Goal: Complete application form

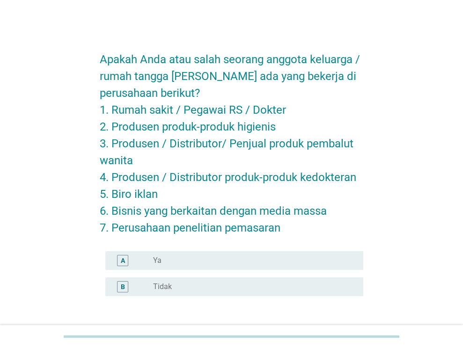
click at [242, 287] on div "radio_button_unchecked Tidak" at bounding box center [250, 286] width 195 height 9
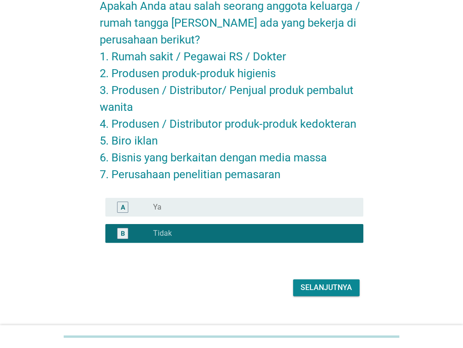
scroll to position [68, 0]
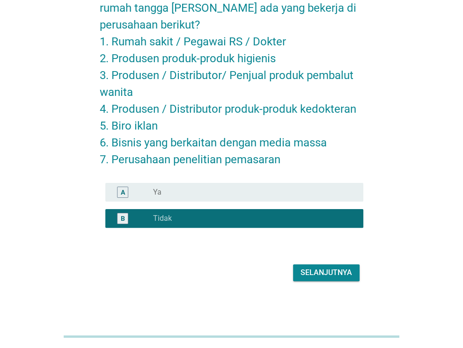
click at [323, 271] on div "Selanjutnya" at bounding box center [325, 272] width 51 height 11
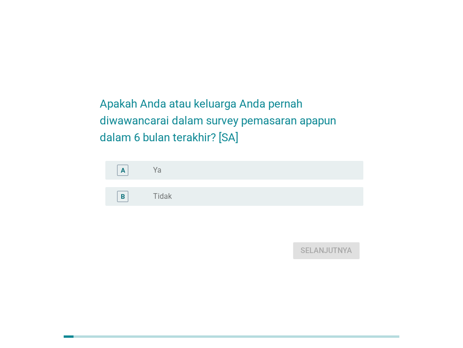
click at [296, 201] on div "radio_button_unchecked Tidak" at bounding box center [250, 196] width 195 height 9
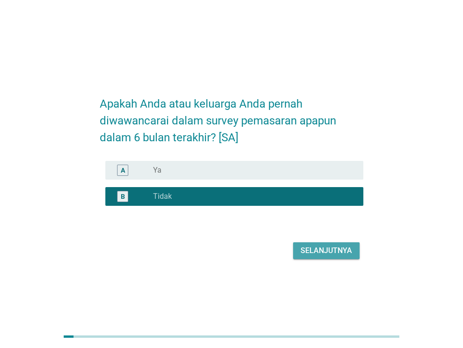
click at [331, 256] on div "Selanjutnya" at bounding box center [325, 250] width 51 height 11
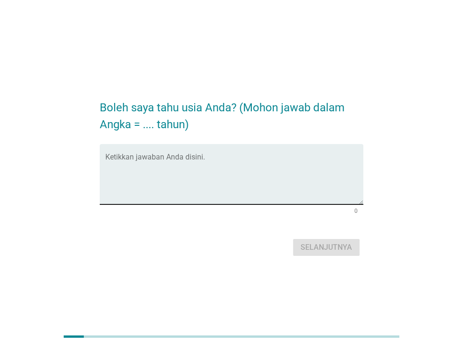
click at [246, 171] on textarea "Ketikkan jawaban Anda disini." at bounding box center [234, 179] width 258 height 49
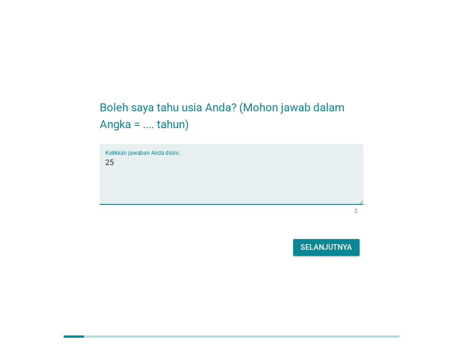
type textarea "25"
click at [324, 248] on div "Selanjutnya" at bounding box center [325, 247] width 51 height 11
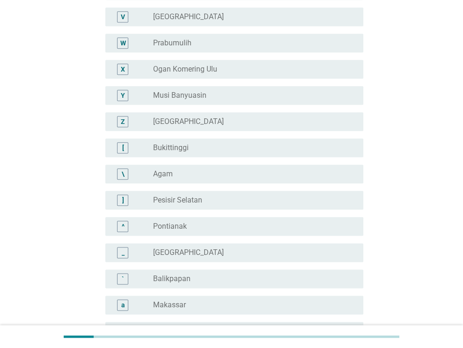
scroll to position [655, 0]
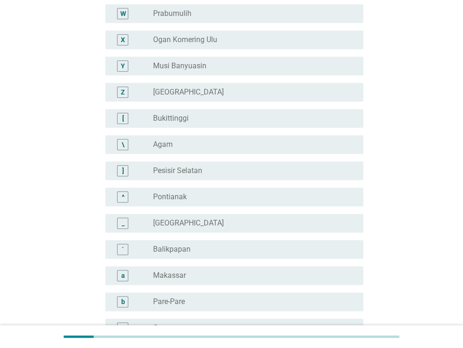
click at [280, 195] on div "radio_button_unchecked Pontianak" at bounding box center [250, 196] width 195 height 9
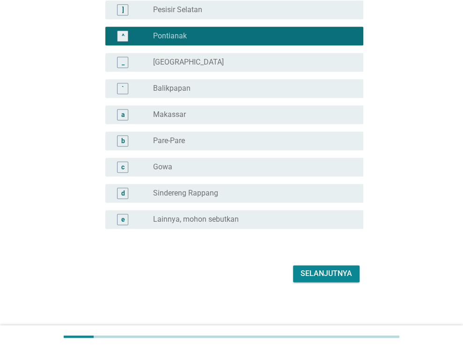
scroll to position [817, 0]
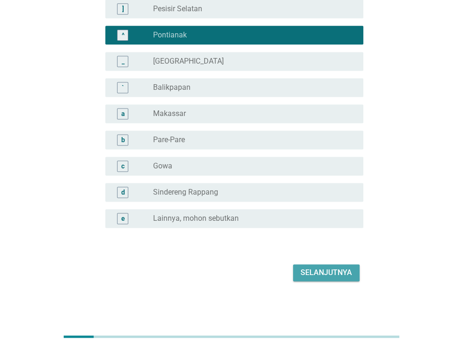
click at [339, 269] on div "Selanjutnya" at bounding box center [325, 272] width 51 height 11
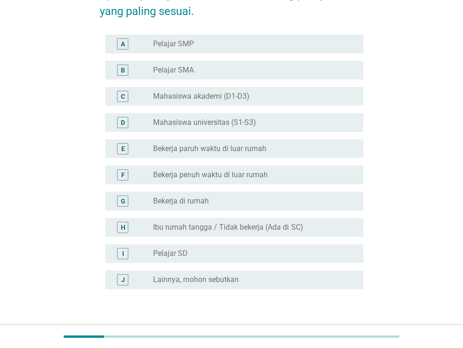
scroll to position [94, 0]
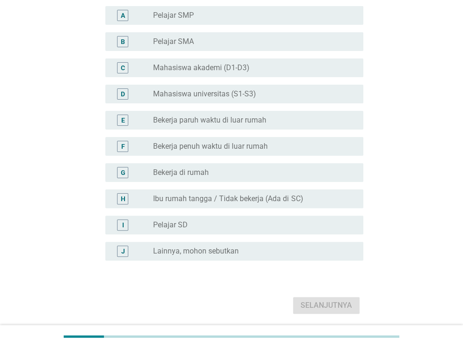
click at [307, 252] on div "radio_button_unchecked Lainnya, mohon sebutkan" at bounding box center [250, 251] width 195 height 9
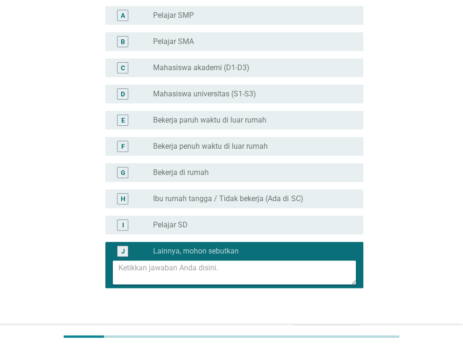
click at [278, 267] on textarea at bounding box center [236, 273] width 237 height 24
type textarea "s"
type textarea "Sementara pengangguran"
click at [421, 233] on div "Apakah pekerjaan utama Anda? Tolong pilih jawaban yang paling sesuai. A radio_b…" at bounding box center [231, 146] width 418 height 411
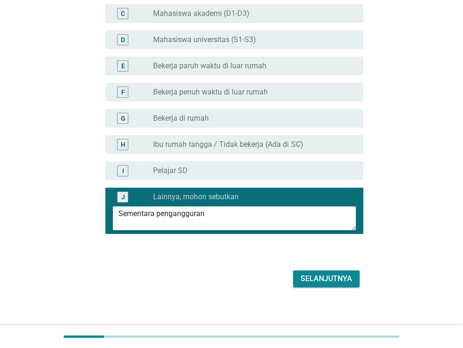
scroll to position [153, 0]
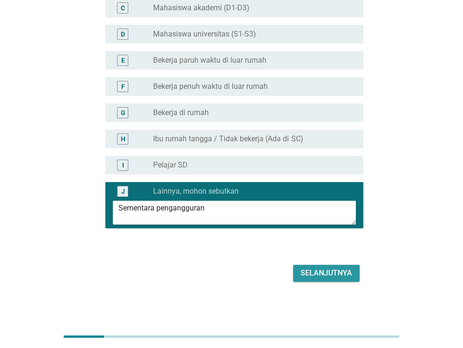
click at [356, 271] on button "Selanjutnya" at bounding box center [326, 273] width 66 height 17
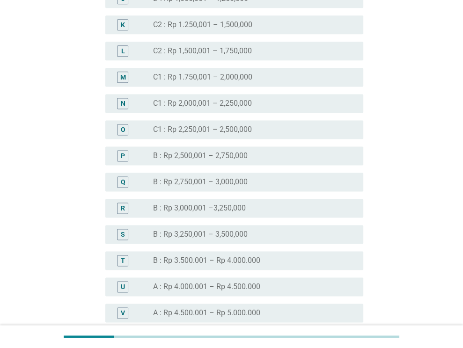
scroll to position [936, 0]
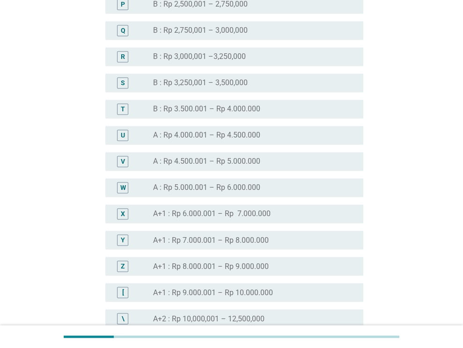
click at [294, 235] on div "radio_button_unchecked A+1 : Rp 7.000.001 – Rp 8.000.000" at bounding box center [250, 239] width 195 height 9
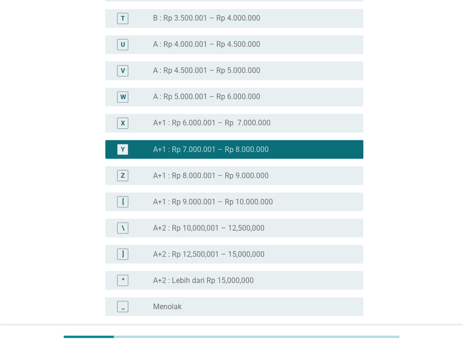
scroll to position [1114, 0]
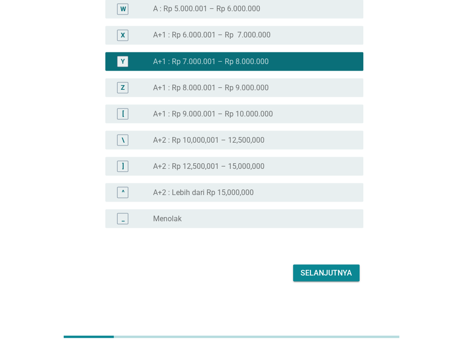
click at [330, 268] on div "Selanjutnya" at bounding box center [325, 272] width 51 height 11
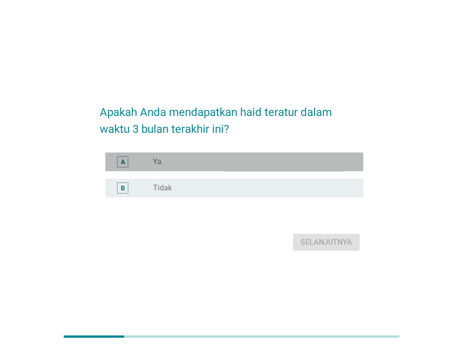
click at [263, 161] on div "radio_button_unchecked Ya" at bounding box center [250, 161] width 195 height 9
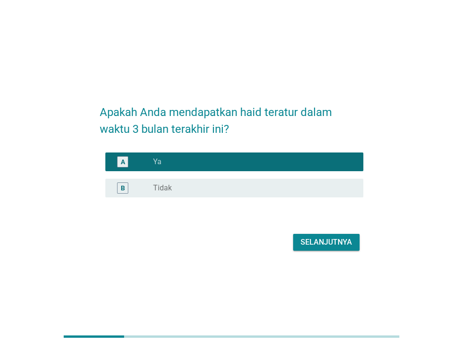
click at [307, 244] on div "Selanjutnya" at bounding box center [325, 242] width 51 height 11
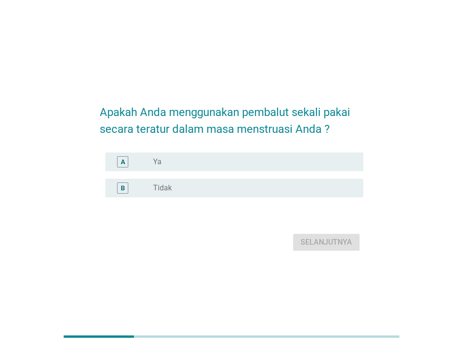
click at [236, 157] on div "radio_button_unchecked Ya" at bounding box center [250, 161] width 195 height 9
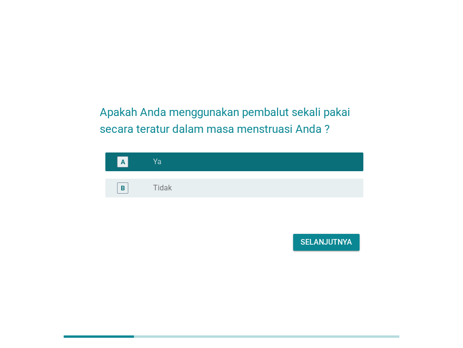
click at [313, 242] on div "Selanjutnya" at bounding box center [325, 242] width 51 height 11
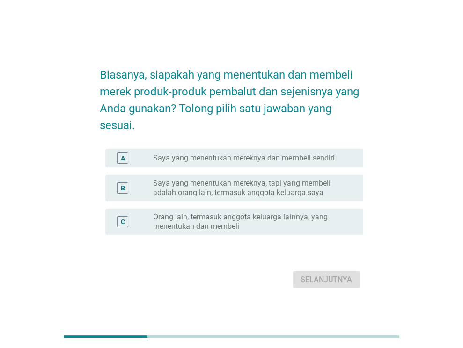
click at [282, 163] on div "radio_button_unchecked Saya yang menentukan mereknya dan membeli sendiri" at bounding box center [254, 158] width 203 height 11
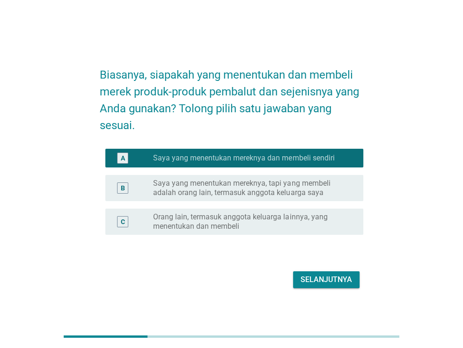
click at [251, 181] on label "Saya yang menentukan mereknya, tapi yang membeli adalah orang lain, termasuk an…" at bounding box center [250, 188] width 195 height 19
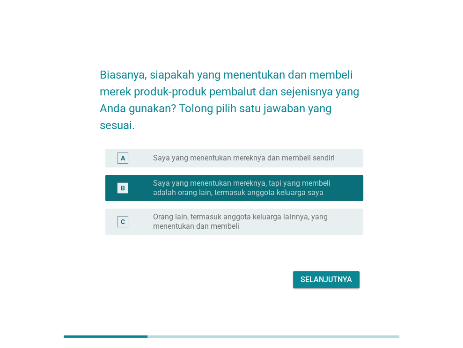
click at [260, 164] on div "A radio_button_unchecked Saya yang menentukan mereknya dan membeli sendiri" at bounding box center [234, 158] width 258 height 19
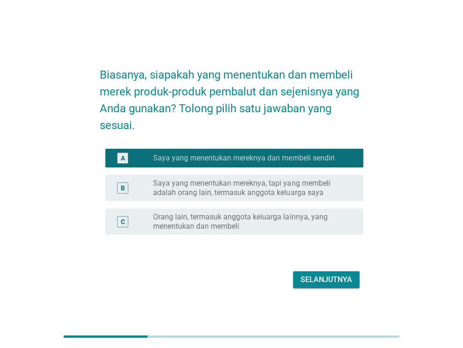
click at [307, 278] on div "Selanjutnya" at bounding box center [325, 279] width 51 height 11
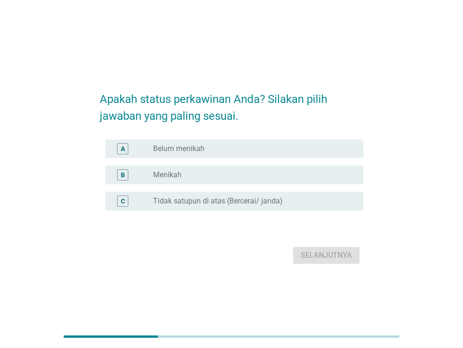
click at [276, 146] on div "radio_button_unchecked Belum menikah" at bounding box center [250, 148] width 195 height 9
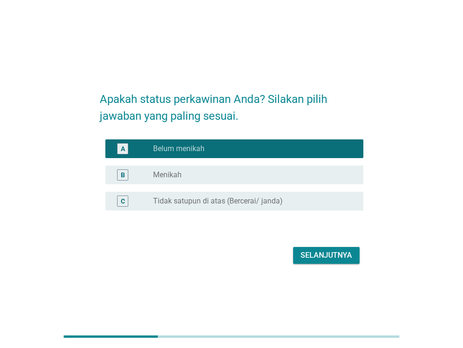
click at [329, 252] on div "Selanjutnya" at bounding box center [325, 255] width 51 height 11
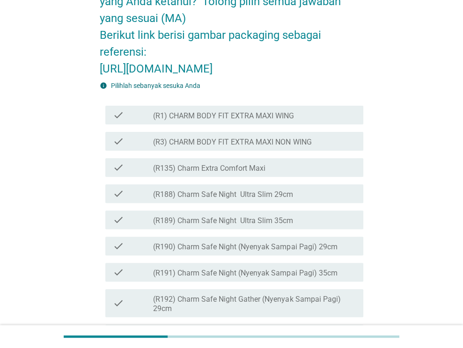
scroll to position [140, 0]
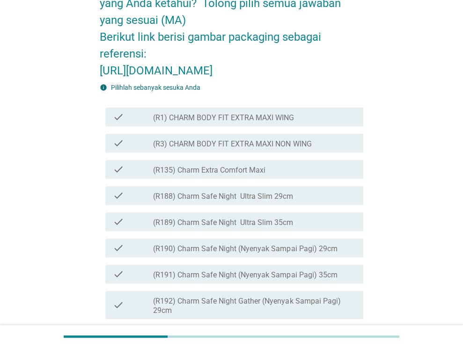
click at [312, 123] on div "check_box_outline_blank (R1) CHARM BODY FIT EXTRA MAXI WING" at bounding box center [254, 116] width 203 height 11
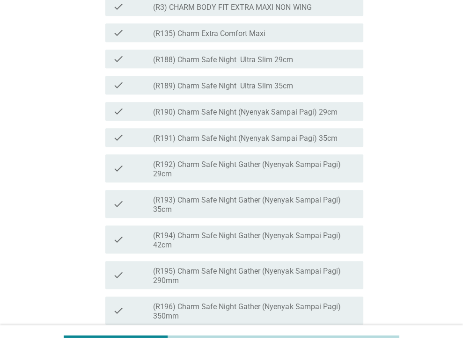
scroll to position [281, 0]
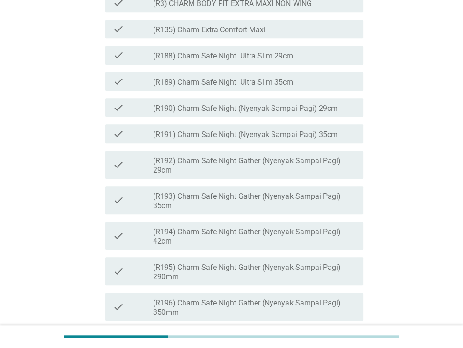
click at [318, 87] on div "check_box_outline_blank (R189) Charm Safe Night Ultra Slim 35cm" at bounding box center [254, 81] width 203 height 11
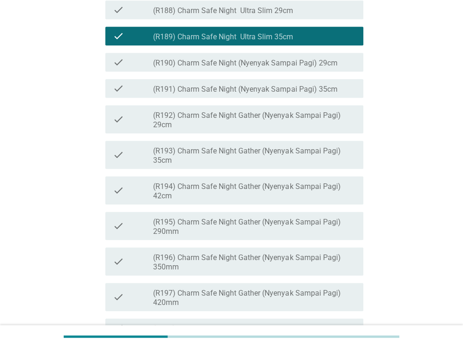
scroll to position [327, 0]
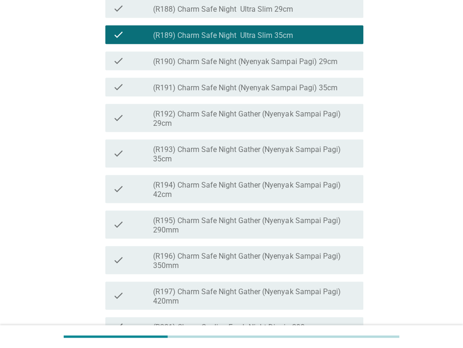
click at [286, 199] on label "(R194) Charm Safe Night Gather (Nyenyak Sampai Pagi) 42cm" at bounding box center [254, 190] width 203 height 19
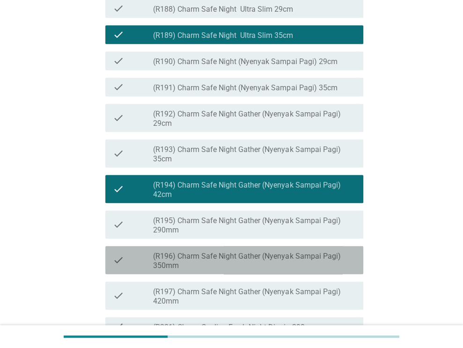
click at [252, 270] on label "(R196) Charm Safe Night Gather (Nyenyak Sampai Pagi) 350mm" at bounding box center [254, 261] width 203 height 19
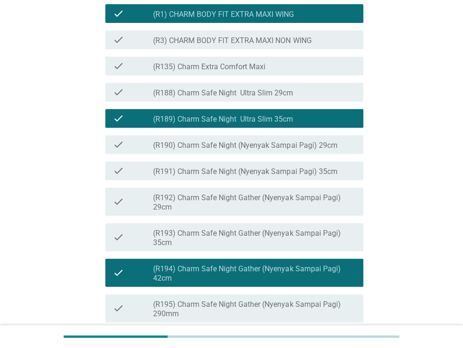
scroll to position [234, 0]
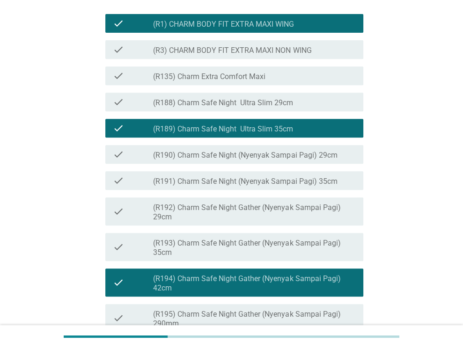
click at [271, 55] on label "(R3) CHARM BODY FIT EXTRA MAXI NON WING" at bounding box center [232, 50] width 158 height 9
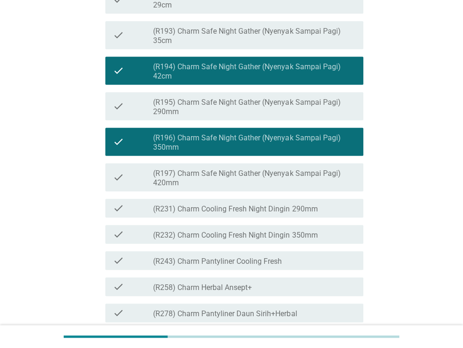
scroll to position [561, 0]
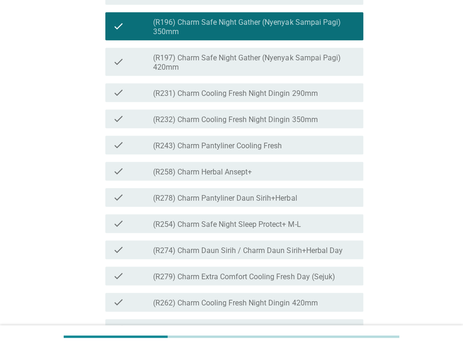
click at [258, 151] on label "(R243) Charm Pantyliner Cooling Fresh" at bounding box center [217, 145] width 129 height 9
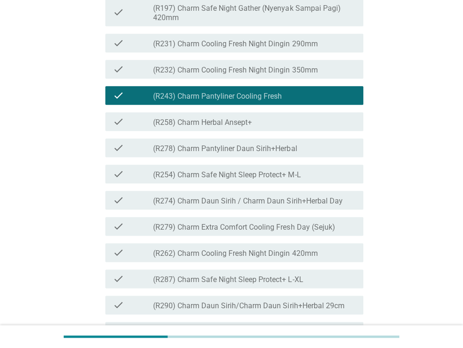
scroll to position [655, 0]
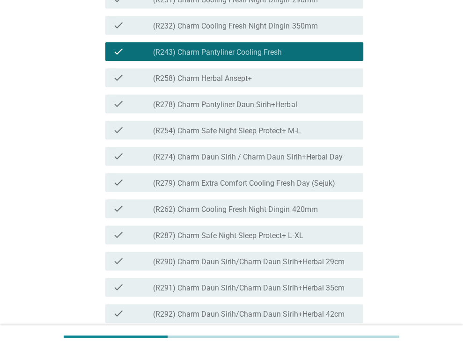
click at [258, 109] on label "(R278) Charm Pantyliner Daun Sirih+Herbal" at bounding box center [225, 104] width 144 height 9
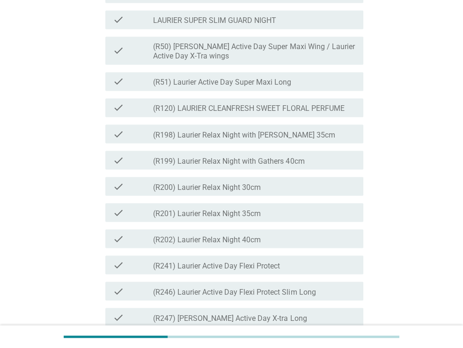
scroll to position [1029, 0]
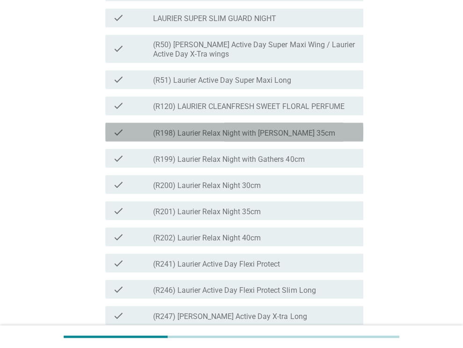
click at [261, 138] on label "(R198) Laurier Relax Night with [PERSON_NAME] 35cm" at bounding box center [244, 132] width 182 height 9
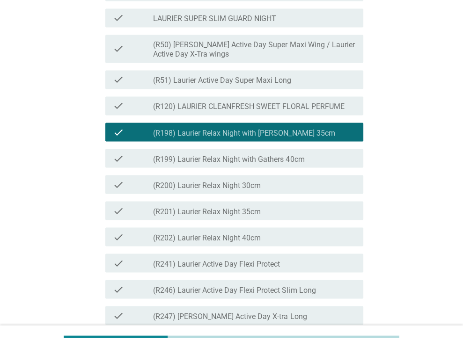
click at [273, 85] on label "(R51) Laurier Active Day Super Maxi Long" at bounding box center [222, 80] width 138 height 9
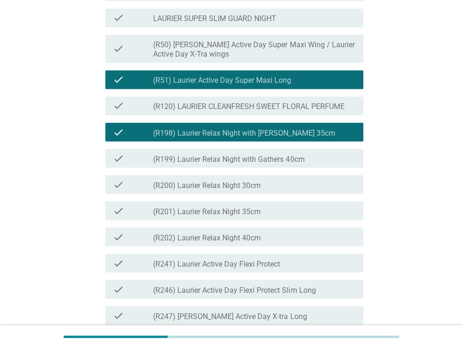
click at [261, 216] on label "(R201) Laurier Relax Night 35cm" at bounding box center [207, 211] width 108 height 9
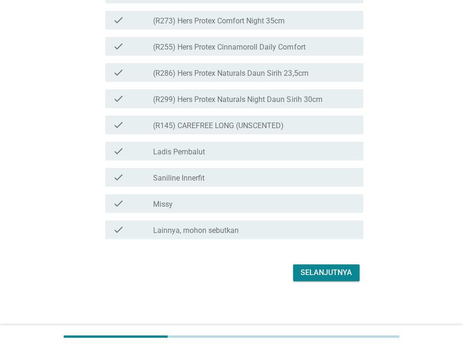
scroll to position [2468, 0]
click at [312, 268] on div "Selanjutnya" at bounding box center [325, 272] width 51 height 11
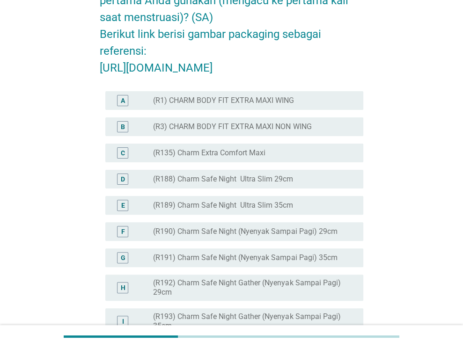
scroll to position [94, 0]
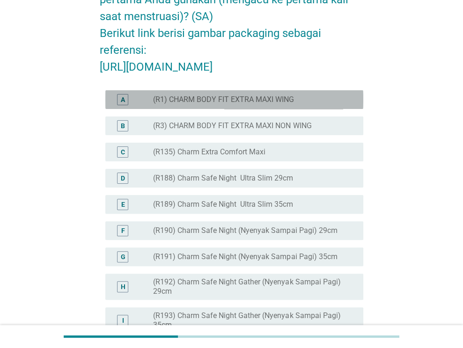
click at [315, 104] on div "radio_button_unchecked (R1) CHARM BODY FIT EXTRA MAXI WING" at bounding box center [250, 99] width 195 height 9
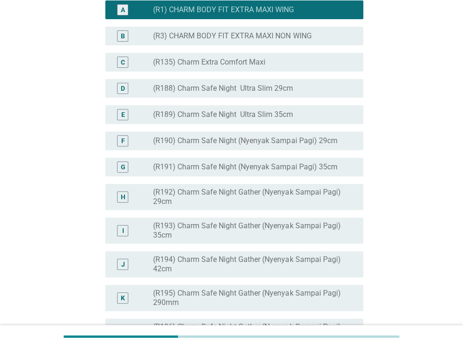
scroll to position [187, 0]
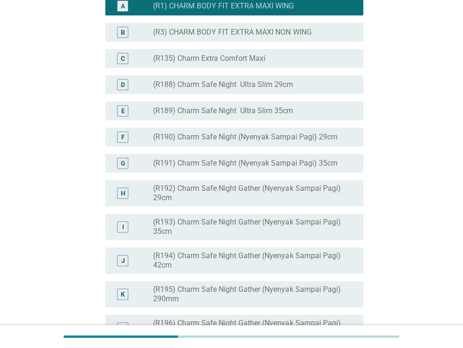
click at [186, 11] on label "(R1) CHARM BODY FIT EXTRA MAXI WING" at bounding box center [223, 5] width 141 height 9
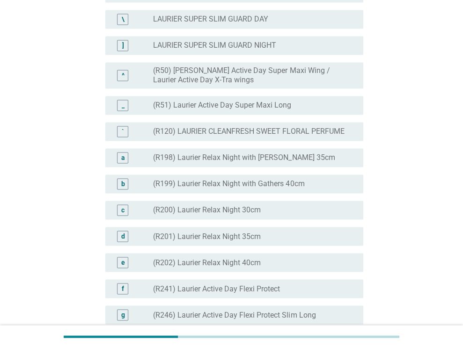
scroll to position [936, 0]
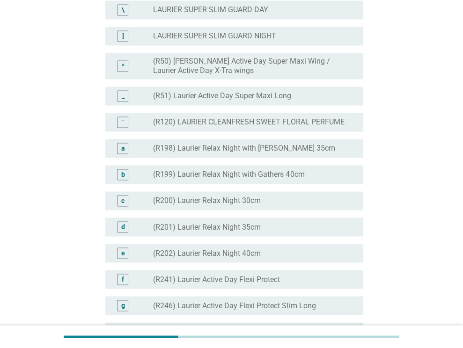
click at [320, 101] on div "radio_button_unchecked (R51) Laurier Active Day Super Maxi Long" at bounding box center [250, 95] width 195 height 9
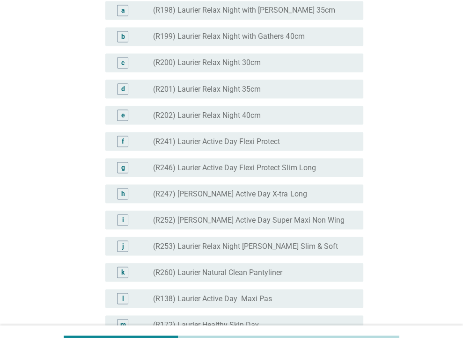
scroll to position [1076, 0]
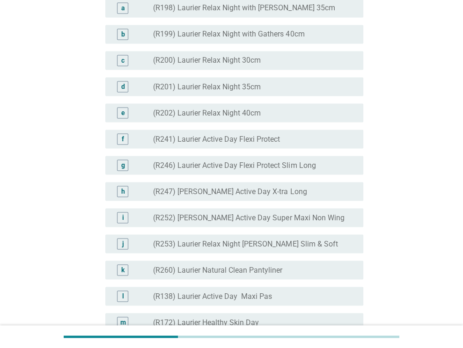
click at [256, 39] on label "(R199) Laurier Relax Night with Gathers 40cm" at bounding box center [228, 33] width 151 height 9
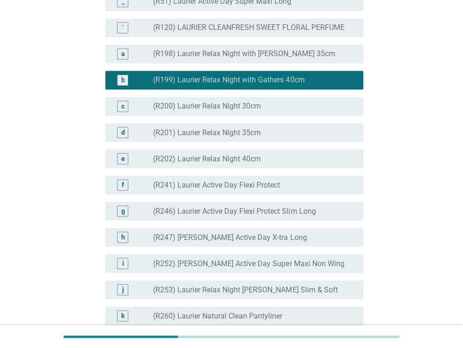
scroll to position [1029, 0]
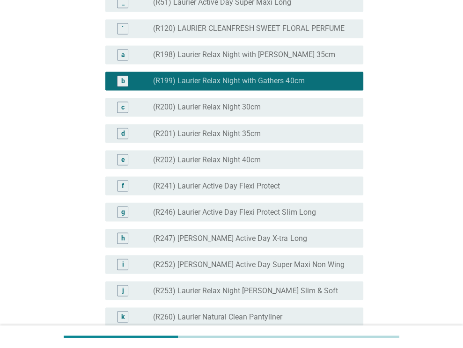
click at [257, 7] on label "(R51) Laurier Active Day Super Maxi Long" at bounding box center [222, 2] width 138 height 9
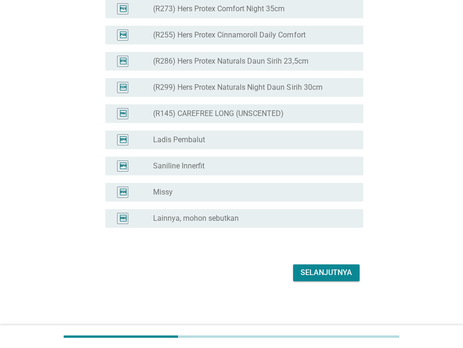
scroll to position [2398, 0]
click at [336, 275] on div "Selanjutnya" at bounding box center [325, 272] width 51 height 11
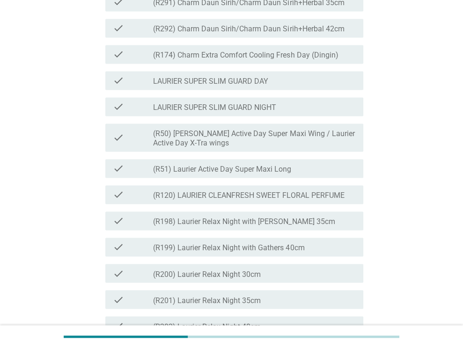
scroll to position [936, 0]
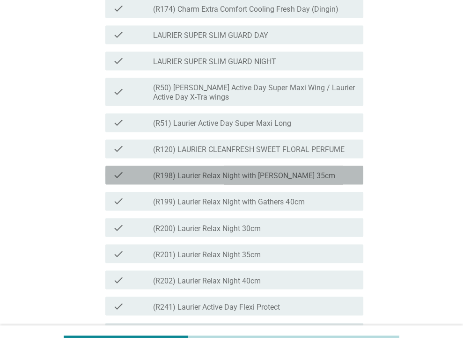
click at [324, 181] on div "check_box_outline_blank (R198) Laurier Relax Night with Gathers 35cm" at bounding box center [254, 174] width 203 height 11
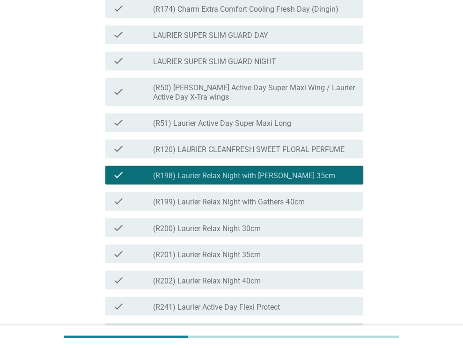
click at [311, 128] on div "check_box_outline_blank (R51) Laurier Active Day Super Maxi Long" at bounding box center [254, 122] width 203 height 11
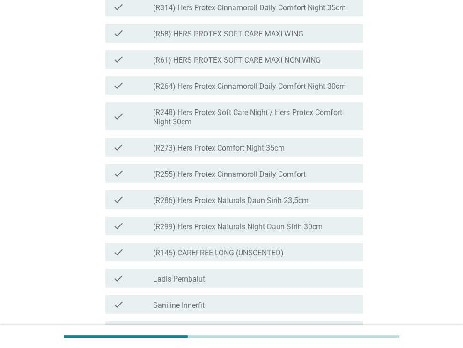
scroll to position [2417, 0]
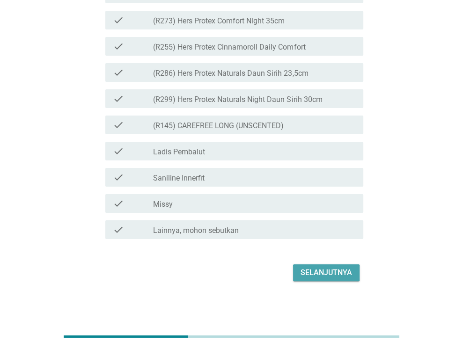
click at [307, 268] on div "Selanjutnya" at bounding box center [325, 272] width 51 height 11
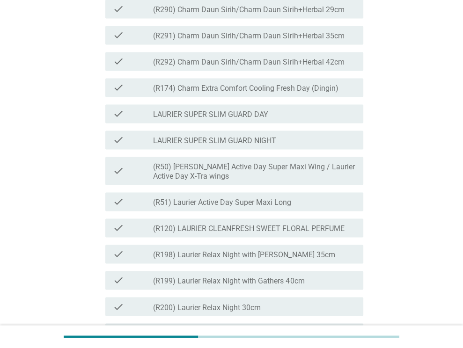
scroll to position [982, 0]
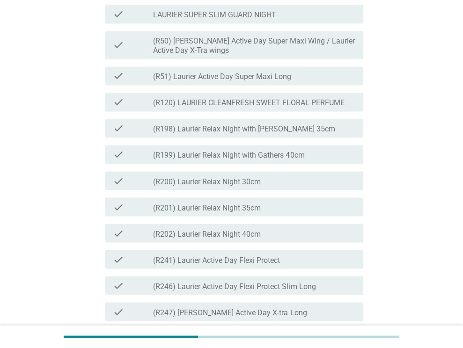
click at [308, 134] on div "check_box_outline_blank (R198) Laurier Relax Night with Gathers 35cm" at bounding box center [254, 128] width 203 height 11
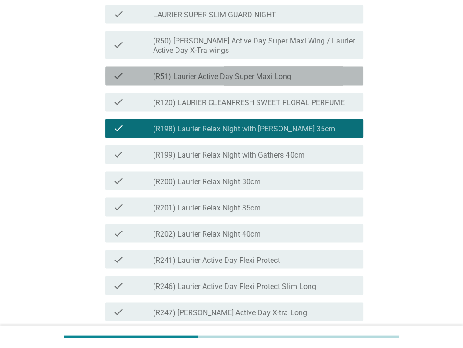
click at [281, 85] on div "check check_box_outline_blank (R51) Laurier Active Day Super Maxi Long" at bounding box center [234, 75] width 258 height 19
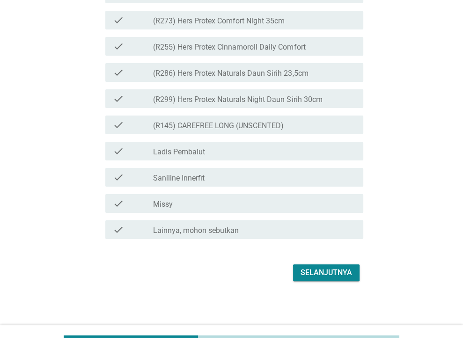
scroll to position [2417, 0]
click at [340, 276] on div "Selanjutnya" at bounding box center [325, 272] width 51 height 11
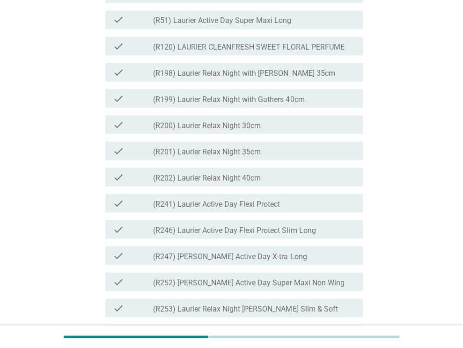
scroll to position [1123, 0]
click at [300, 78] on label "(R198) Laurier Relax Night with [PERSON_NAME] 35cm" at bounding box center [244, 72] width 182 height 9
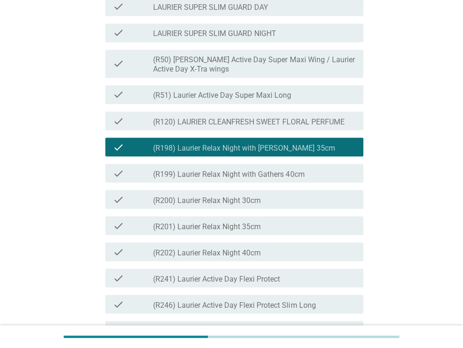
scroll to position [1029, 0]
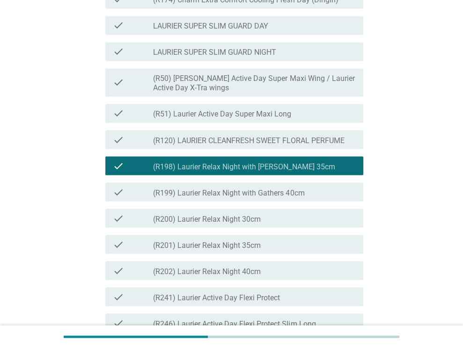
click at [291, 119] on label "(R51) Laurier Active Day Super Maxi Long" at bounding box center [222, 113] width 138 height 9
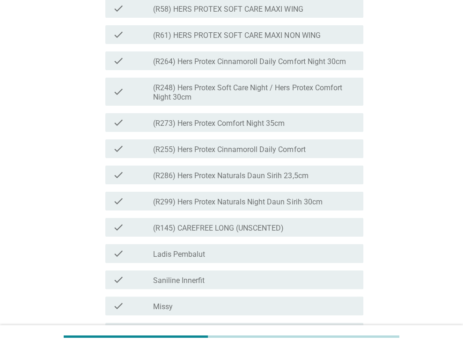
scroll to position [2501, 0]
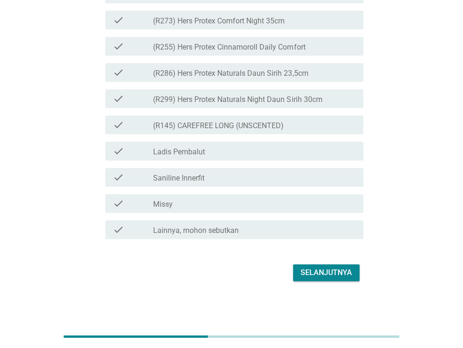
click at [335, 274] on div "Selanjutnya" at bounding box center [325, 272] width 51 height 11
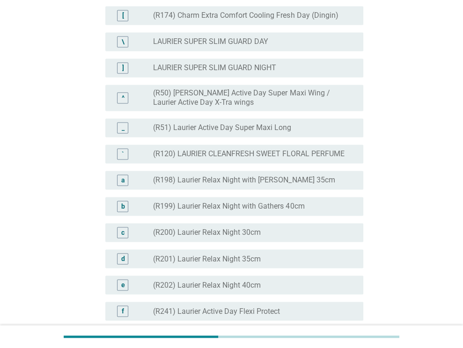
scroll to position [936, 0]
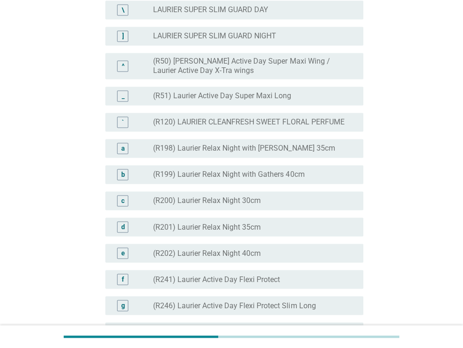
click at [304, 101] on div "radio_button_unchecked (R51) Laurier Active Day Super Maxi Long" at bounding box center [250, 95] width 195 height 9
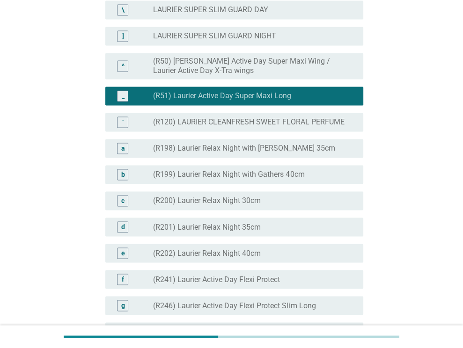
click at [298, 153] on label "(R198) Laurier Relax Night with [PERSON_NAME] 35cm" at bounding box center [244, 148] width 182 height 9
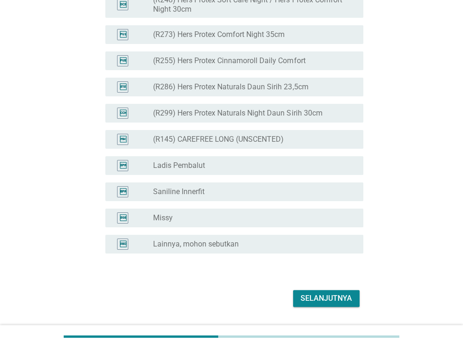
scroll to position [2398, 0]
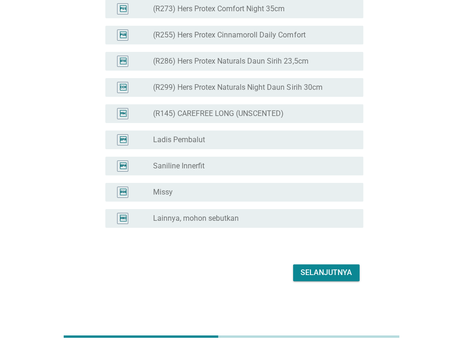
click at [320, 267] on div "Selanjutnya" at bounding box center [325, 272] width 51 height 11
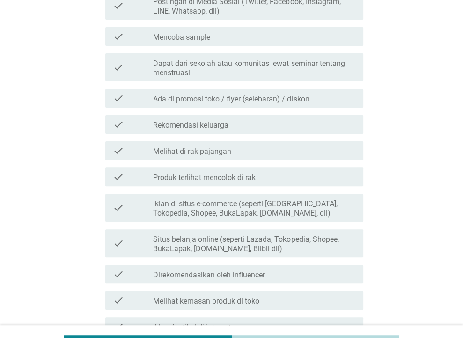
scroll to position [140, 0]
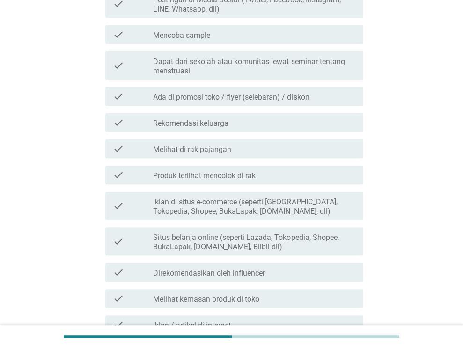
click at [312, 126] on div "check_box_outline_blank Rekomendasi keluarga" at bounding box center [254, 122] width 203 height 11
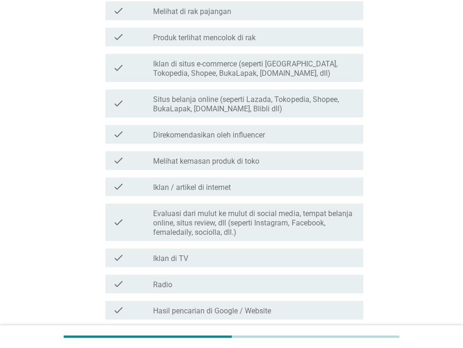
scroll to position [281, 0]
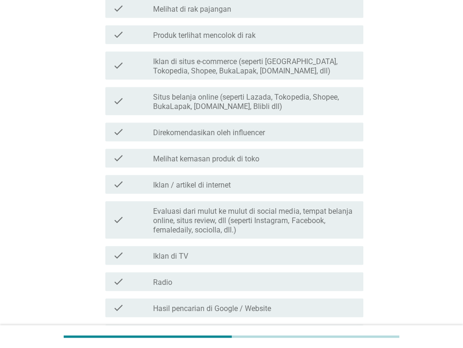
click at [280, 252] on div "check_box_outline_blank Iklan di TV" at bounding box center [254, 255] width 203 height 11
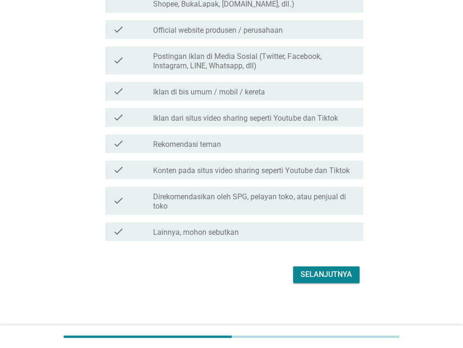
scroll to position [684, 0]
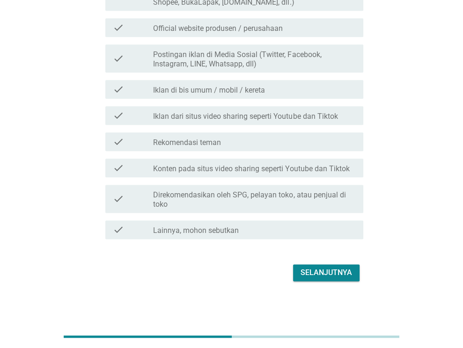
click at [309, 275] on div "Selanjutnya" at bounding box center [325, 272] width 51 height 11
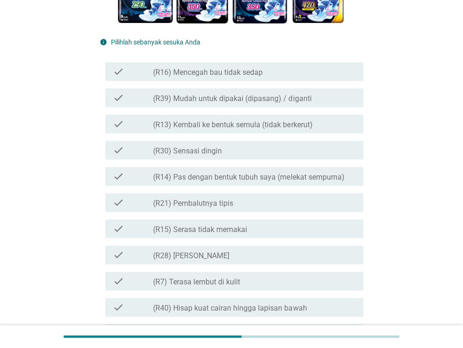
scroll to position [187, 0]
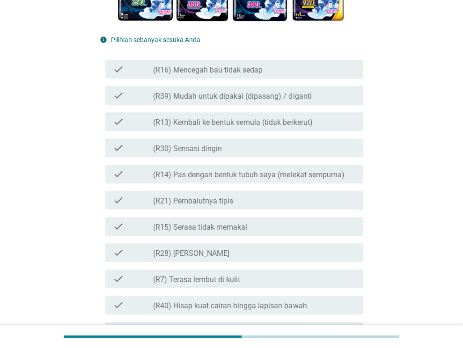
click at [264, 307] on label "(R40) Hisap kuat cairan hingga lapisan bawah" at bounding box center [229, 305] width 153 height 9
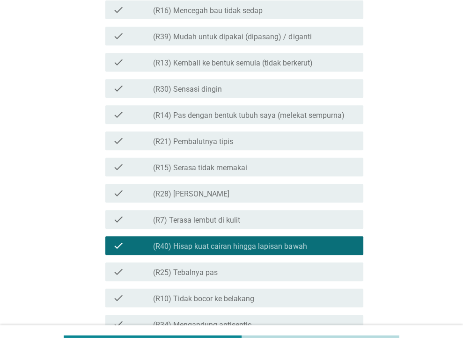
scroll to position [281, 0]
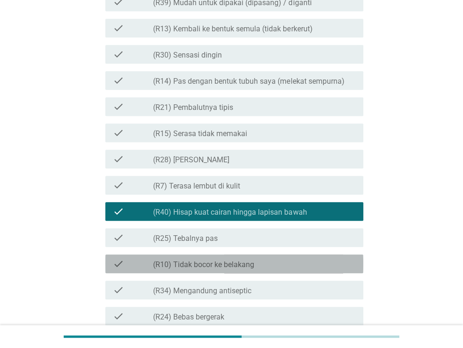
click at [297, 262] on div "check_box_outline_blank (R10) Tidak bocor ke belakang" at bounding box center [254, 263] width 203 height 11
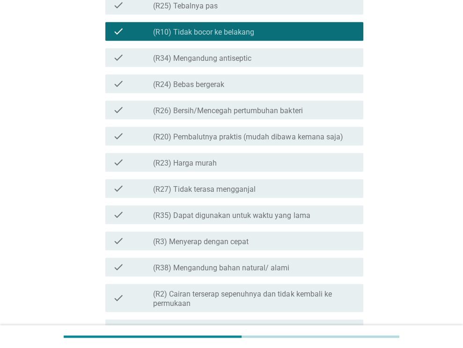
scroll to position [515, 0]
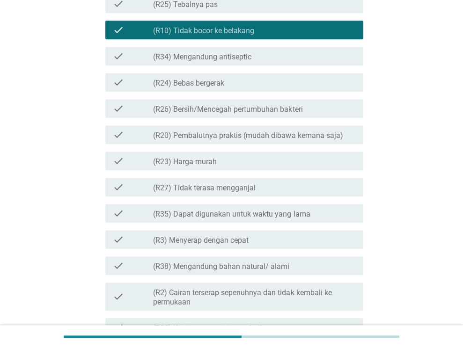
click at [310, 236] on div "check_box_outline_blank (R3) Menyerap dengan cepat" at bounding box center [254, 239] width 203 height 11
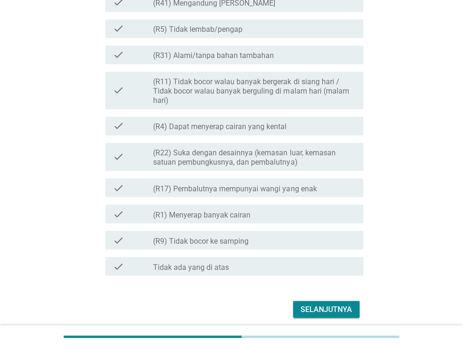
scroll to position [982, 0]
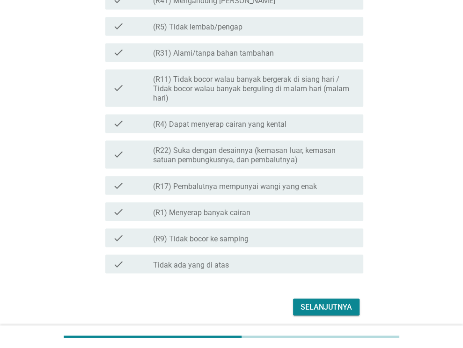
click at [315, 214] on div "check_box_outline_blank (R1) Menyerap banyak cairan" at bounding box center [254, 211] width 203 height 11
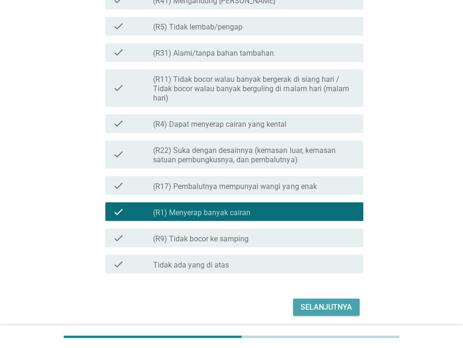
click at [331, 308] on div "Selanjutnya" at bounding box center [325, 306] width 51 height 11
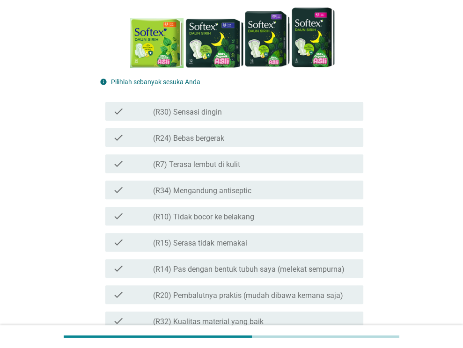
scroll to position [140, 0]
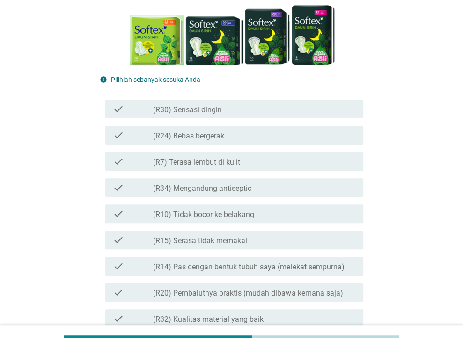
click at [312, 194] on div "check check_box_outline_blank (R34) Mengandung antiseptic" at bounding box center [234, 187] width 258 height 19
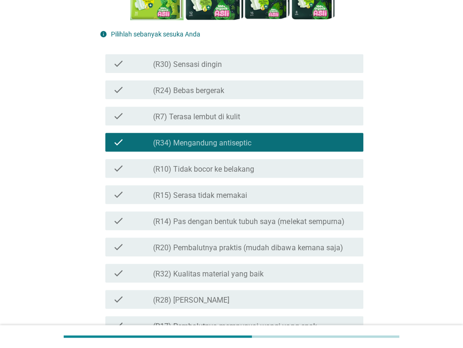
scroll to position [187, 0]
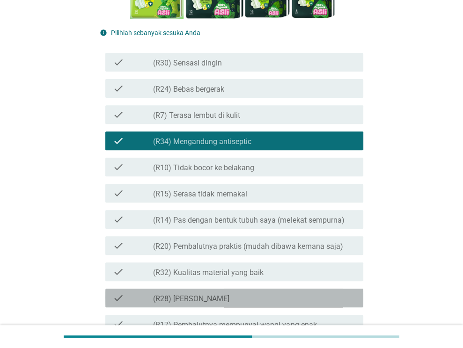
click at [287, 297] on div "check_box_outline_blank (R28) [PERSON_NAME]" at bounding box center [254, 297] width 203 height 11
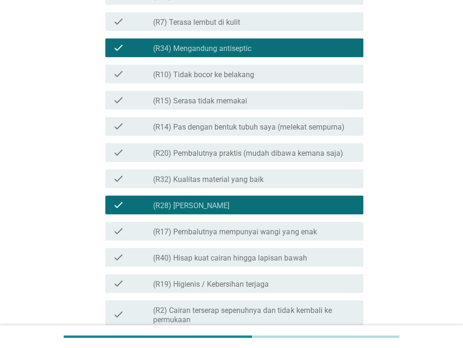
scroll to position [281, 0]
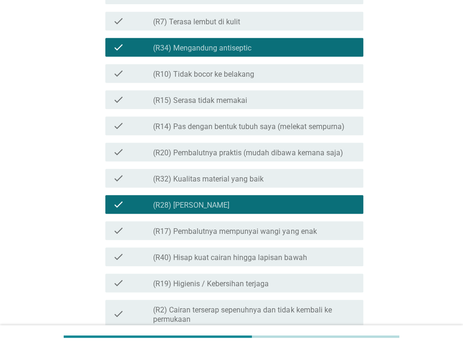
click at [288, 282] on div "check_box_outline_blank (R19) Higienis / Kebersihan terjaga" at bounding box center [254, 282] width 203 height 11
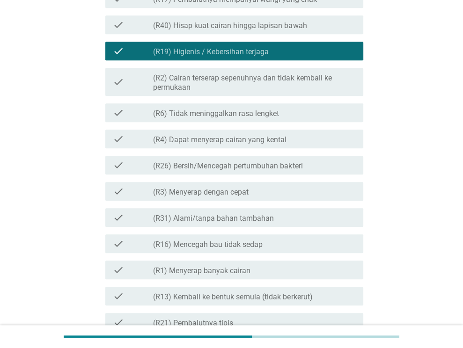
scroll to position [515, 0]
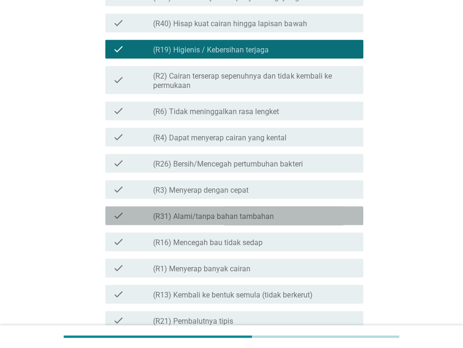
click at [294, 218] on div "check_box_outline_blank (R31) Alami/tanpa bahan tambahan" at bounding box center [254, 215] width 203 height 11
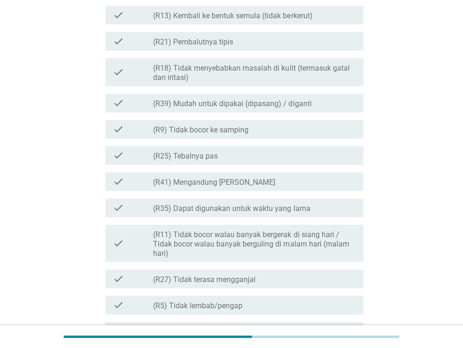
scroll to position [795, 0]
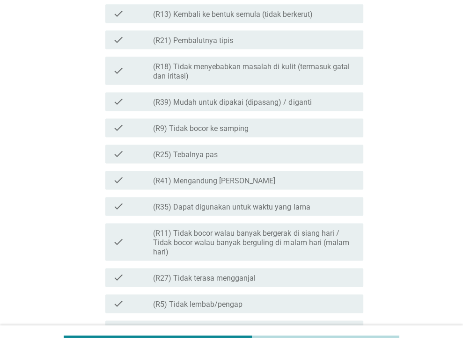
click at [282, 190] on div "check check_box_outline_blank (R41) Mengandung Daun Sirih" at bounding box center [231, 180] width 263 height 26
click at [283, 184] on div "check_box_outline_blank (R41) Mengandung Daun Sirih" at bounding box center [254, 179] width 203 height 11
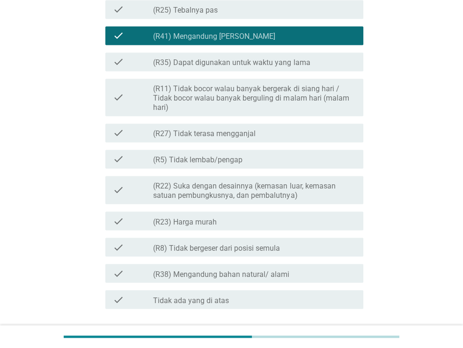
scroll to position [982, 0]
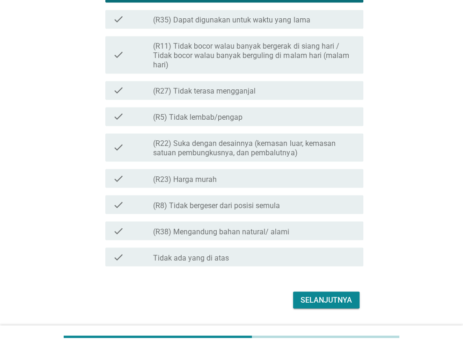
click at [310, 295] on div "Selanjutnya" at bounding box center [325, 299] width 51 height 11
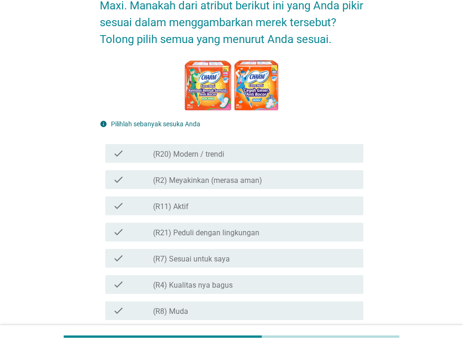
scroll to position [94, 0]
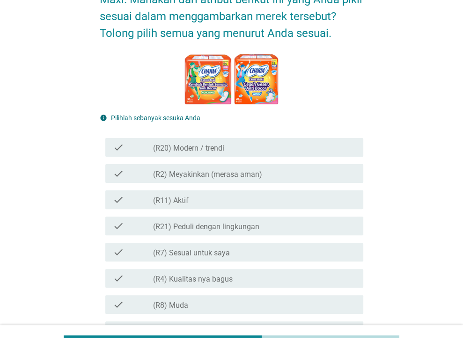
click at [258, 179] on label "(R2) Meyakinkan (merasa aman)" at bounding box center [207, 174] width 109 height 9
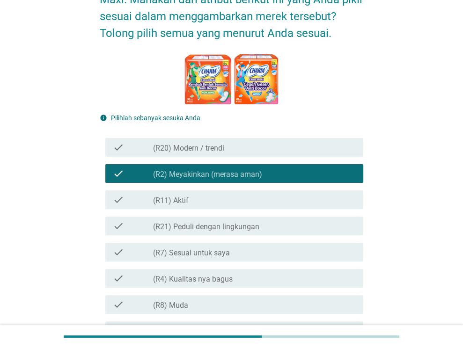
click at [254, 205] on div "check_box_outline_blank (R11) Aktif" at bounding box center [254, 199] width 203 height 11
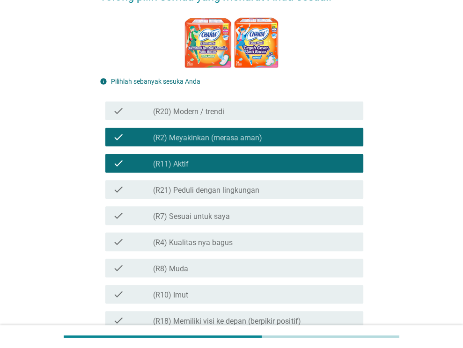
scroll to position [140, 0]
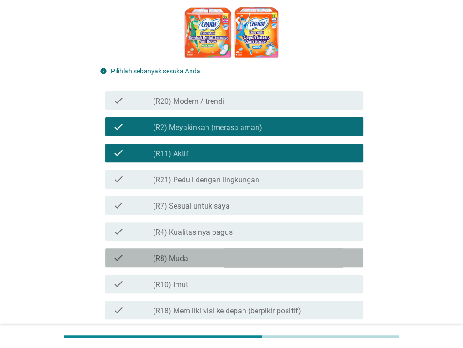
click at [263, 263] on div "check_box_outline_blank (R8) Muda" at bounding box center [254, 257] width 203 height 11
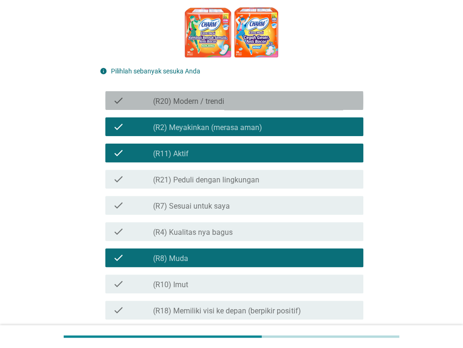
click at [268, 106] on div "check_box_outline_blank (R20) Modern / trendi" at bounding box center [254, 100] width 203 height 11
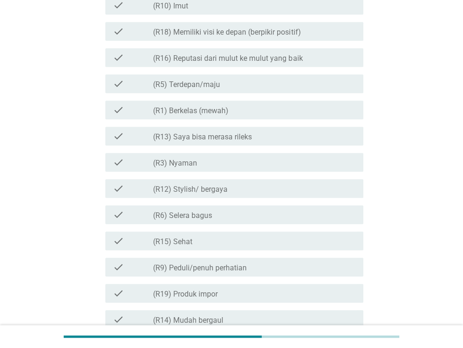
scroll to position [421, 0]
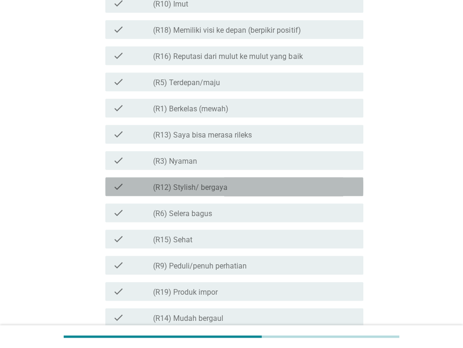
click at [269, 192] on div "check_box_outline_blank (R12) Stylish/ bergaya" at bounding box center [254, 186] width 203 height 11
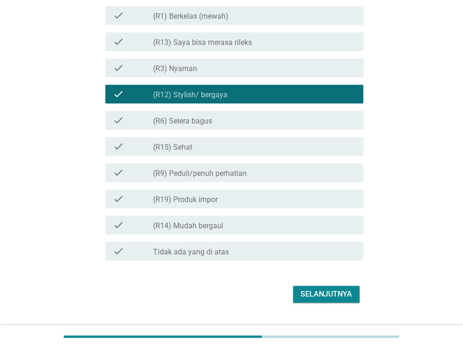
scroll to position [515, 0]
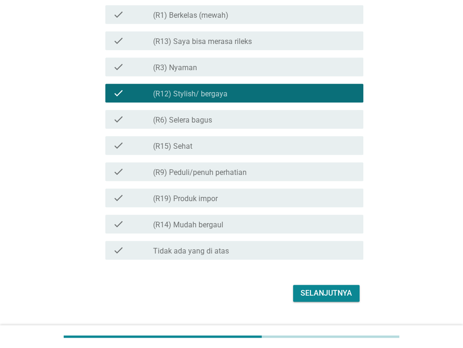
click at [286, 230] on div "check_box_outline_blank (R14) Mudah bergaul" at bounding box center [254, 223] width 203 height 11
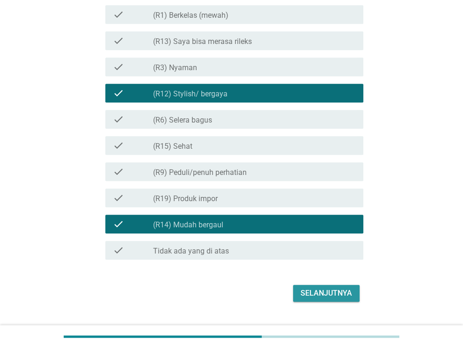
click at [327, 299] on div "Selanjutnya" at bounding box center [325, 293] width 51 height 11
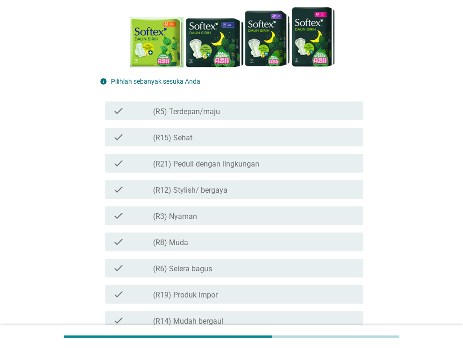
scroll to position [140, 0]
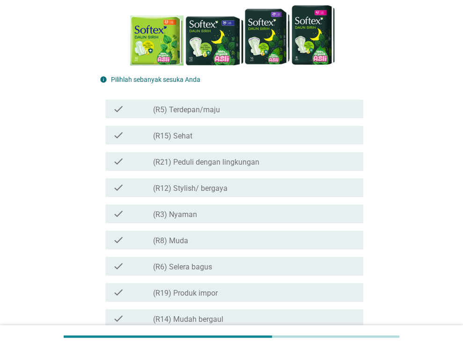
click at [219, 135] on div "check_box_outline_blank (R15) Sehat" at bounding box center [254, 135] width 203 height 11
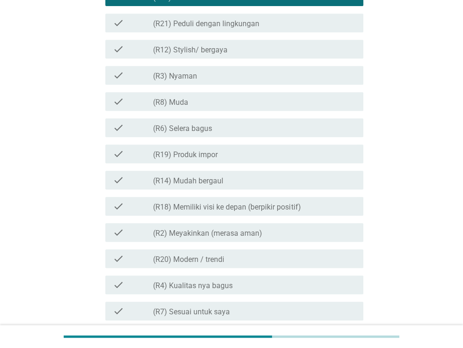
scroll to position [281, 0]
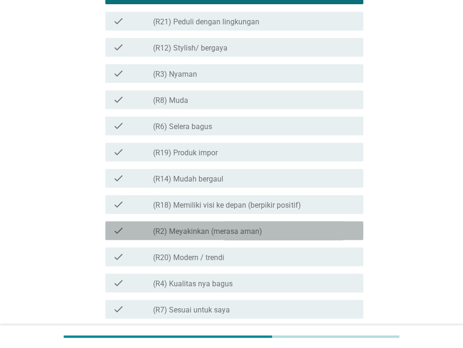
click at [248, 231] on label "(R2) Meyakinkan (merasa aman)" at bounding box center [207, 231] width 109 height 9
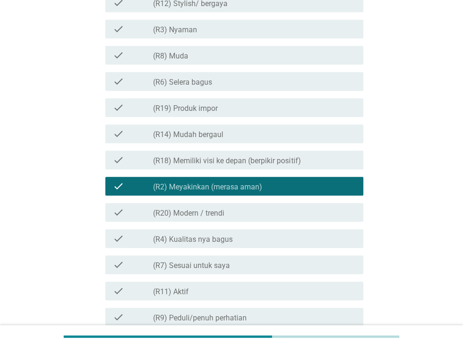
scroll to position [327, 0]
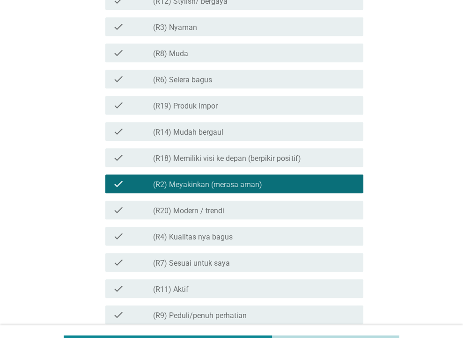
click at [249, 240] on div "check_box_outline_blank (R4) Kualitas nya bagus" at bounding box center [254, 236] width 203 height 11
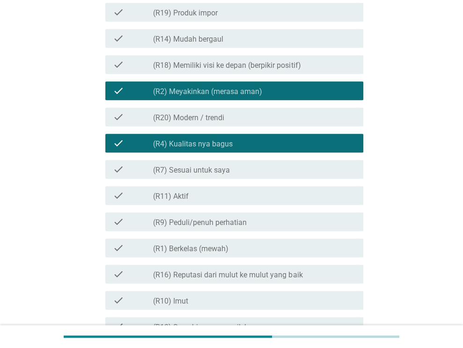
scroll to position [421, 0]
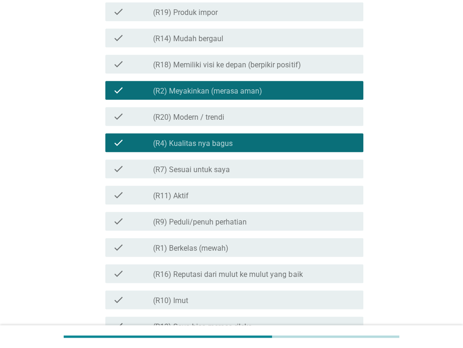
click at [258, 226] on div "check_box_outline_blank (R9) Peduli/penuh perhatian" at bounding box center [254, 221] width 203 height 11
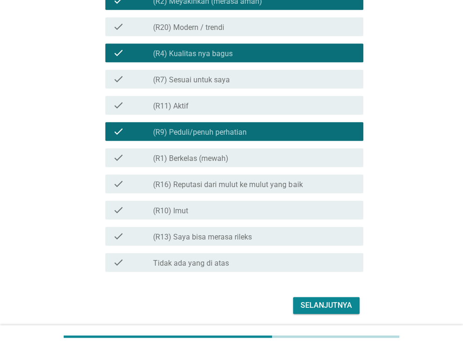
scroll to position [515, 0]
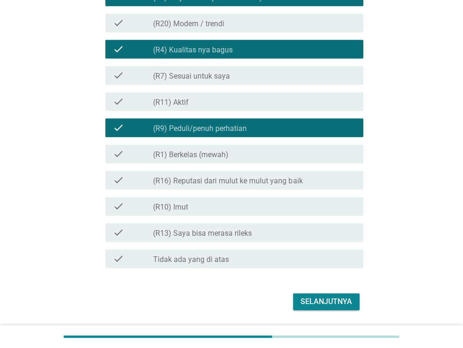
click at [352, 302] on button "Selanjutnya" at bounding box center [326, 301] width 66 height 17
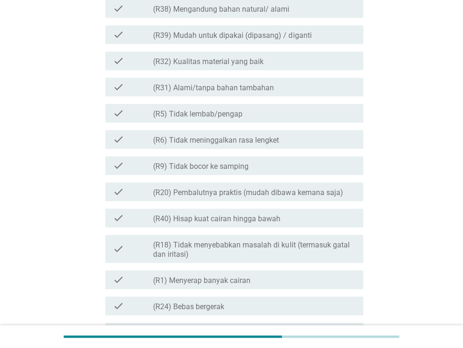
scroll to position [0, 0]
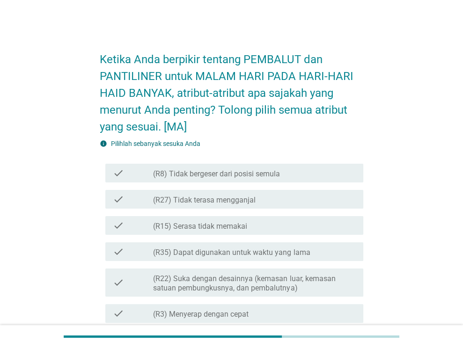
click at [277, 174] on label "(R8) Tidak bergeser dari posisi semula" at bounding box center [216, 173] width 127 height 9
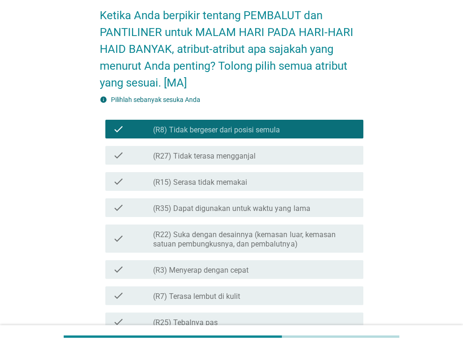
scroll to position [47, 0]
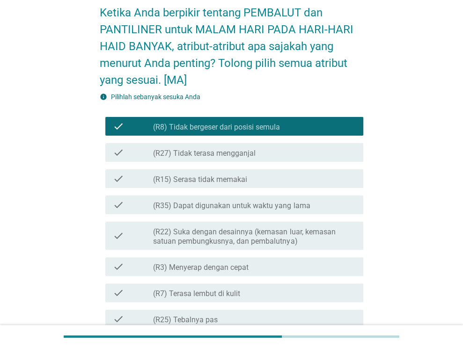
click at [254, 205] on label "(R35) Dapat digunakan untuk waktu yang lama" at bounding box center [231, 205] width 157 height 9
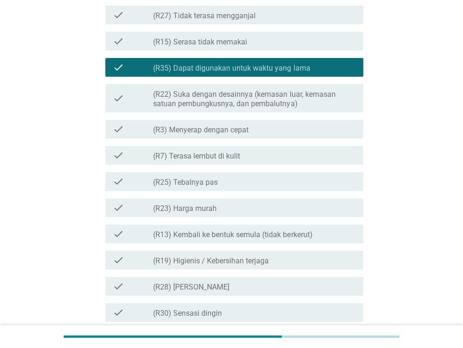
scroll to position [187, 0]
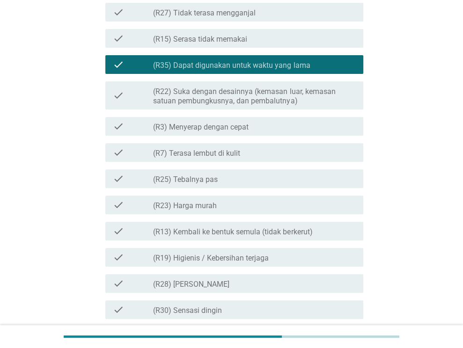
click at [261, 178] on div "check_box_outline_blank (R25) Tebalnya pas" at bounding box center [254, 178] width 203 height 11
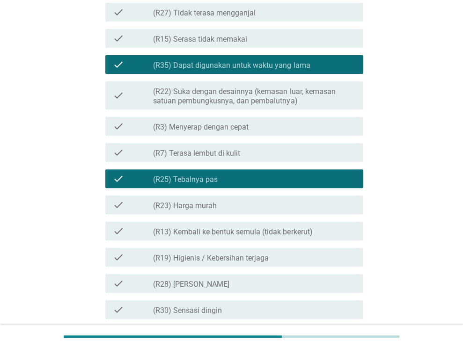
click at [258, 229] on label "(R13) Kembali ke bentuk semula (tidak berkerut)" at bounding box center [232, 231] width 159 height 9
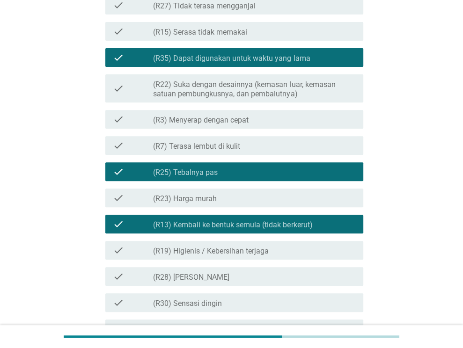
scroll to position [281, 0]
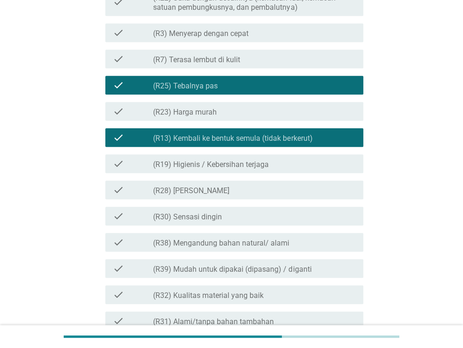
click at [335, 164] on div "check_box_outline_blank (R19) Higienis / Kebersihan terjaga" at bounding box center [254, 163] width 203 height 11
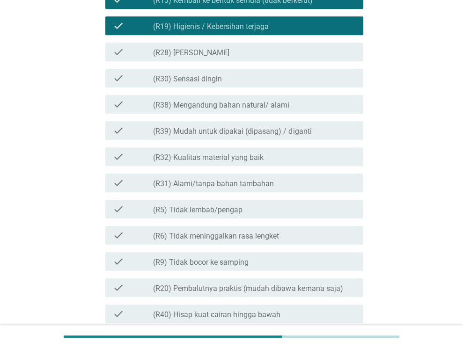
scroll to position [421, 0]
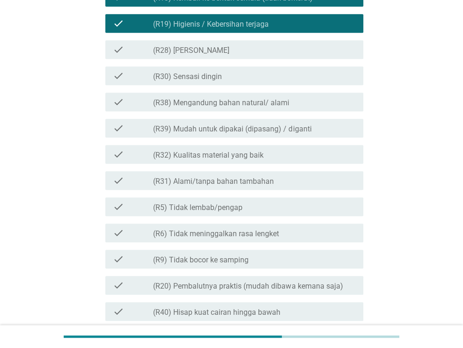
click at [297, 155] on div "check_box_outline_blank (R32) Kualitas material yang baik" at bounding box center [254, 154] width 203 height 11
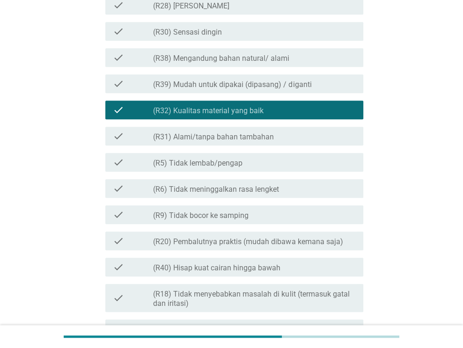
scroll to position [468, 0]
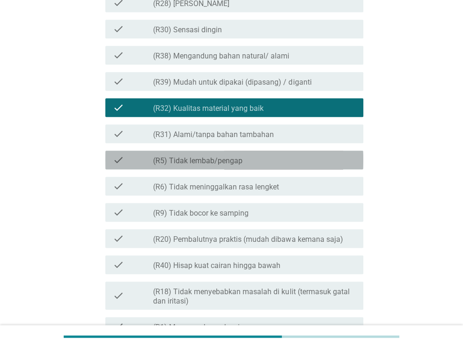
click at [270, 160] on div "check_box_outline_blank (R5) Tidak lembab/pengap" at bounding box center [254, 159] width 203 height 11
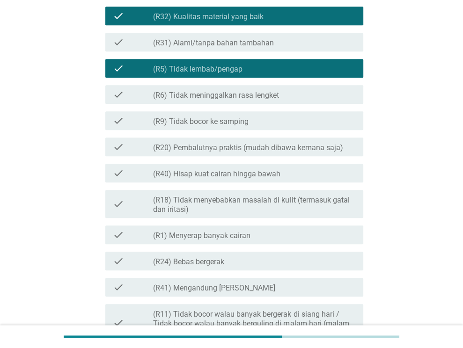
scroll to position [561, 0]
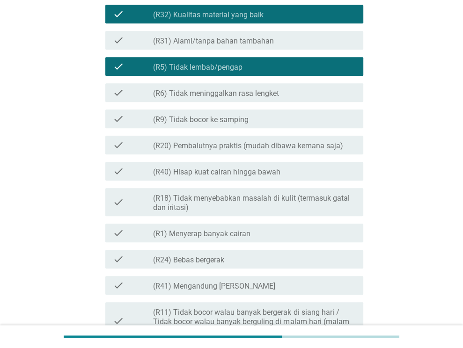
click at [261, 173] on label "(R40) Hisap kuat cairan hingga bawah" at bounding box center [216, 171] width 127 height 9
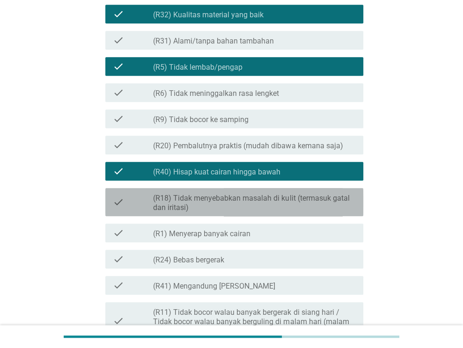
click at [255, 202] on label "(R18) Tidak menyebabkan masalah di kulit (termasuk gatal dan iritasi)" at bounding box center [254, 203] width 203 height 19
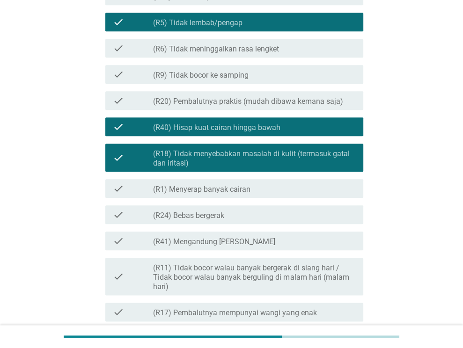
scroll to position [608, 0]
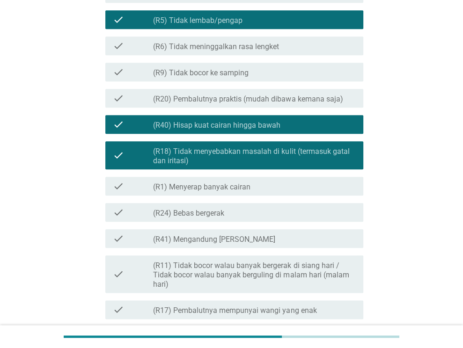
click at [262, 187] on div "check_box_outline_blank (R1) Menyerap banyak cairan" at bounding box center [254, 186] width 203 height 11
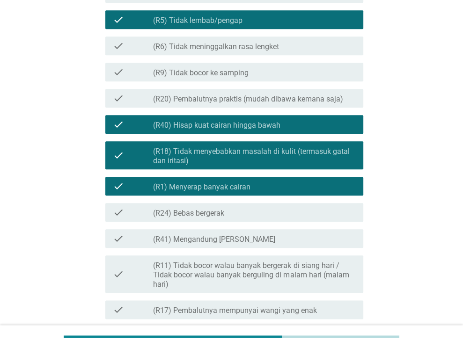
click at [253, 211] on div "check_box_outline_blank (R24) Bebas bergerak" at bounding box center [254, 212] width 203 height 11
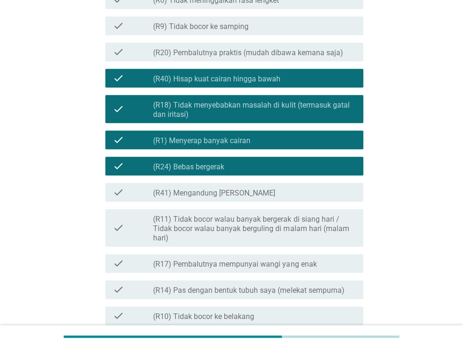
scroll to position [655, 0]
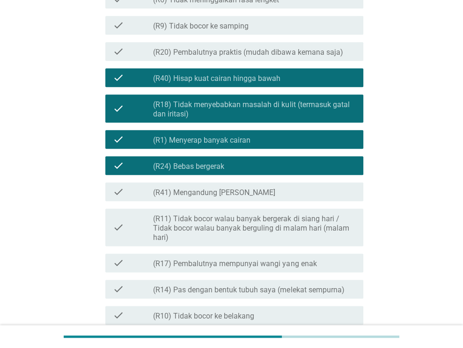
click at [247, 226] on label "(R11) Tidak bocor walau banyak bergerak di siang hari / Tidak bocor walau banya…" at bounding box center [254, 228] width 203 height 28
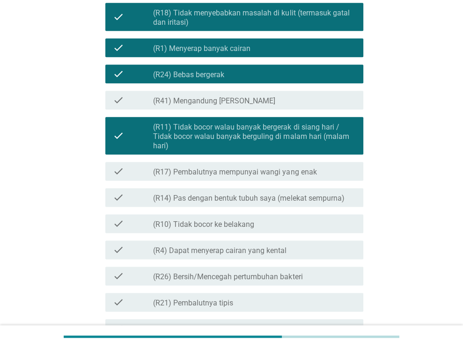
scroll to position [749, 0]
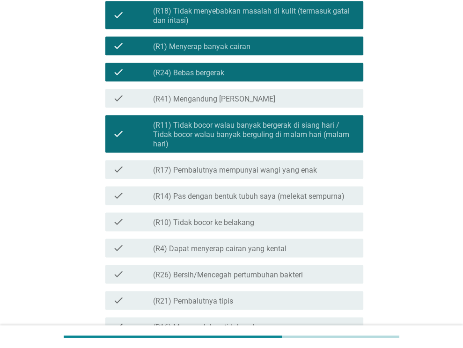
click at [247, 225] on label "(R10) Tidak bocor ke belakang" at bounding box center [203, 222] width 101 height 9
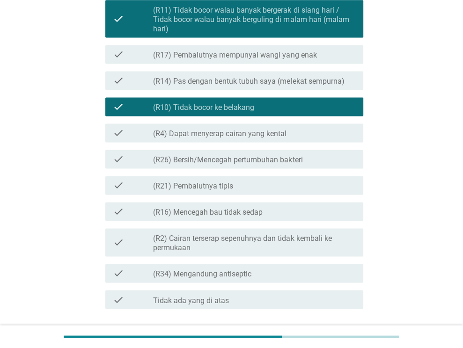
scroll to position [889, 0]
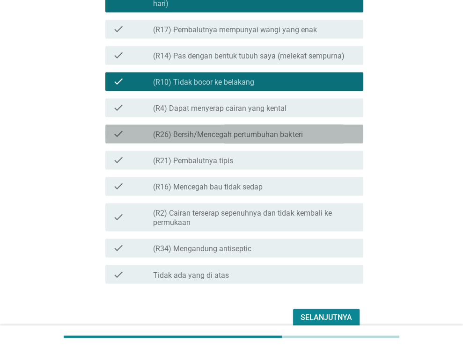
click at [258, 135] on label "(R26) Bersih/Mencegah pertumbuhan bakteri" at bounding box center [227, 134] width 149 height 9
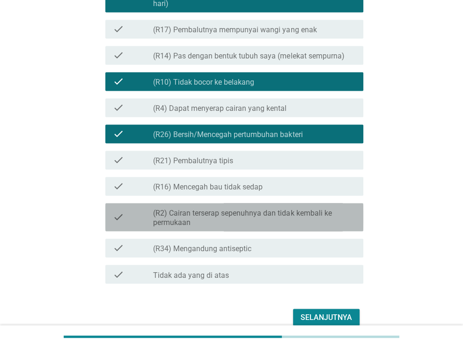
click at [256, 215] on label "(R2) Cairan terserap sepenuhnya dan tidak kembali ke permukaan" at bounding box center [254, 218] width 203 height 19
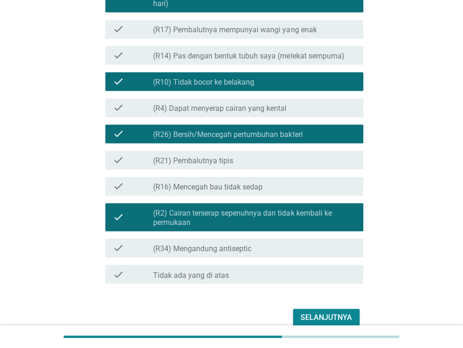
click at [320, 313] on div "Selanjutnya" at bounding box center [325, 317] width 51 height 11
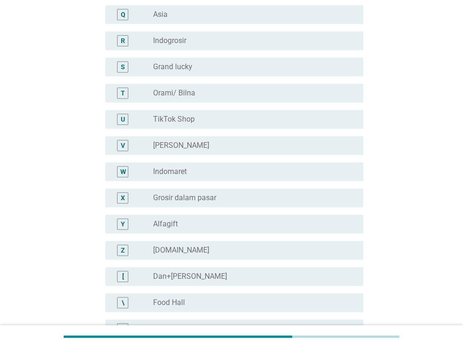
scroll to position [515, 0]
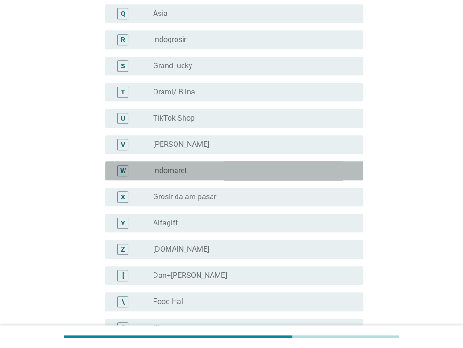
click at [204, 178] on div "W radio_button_unchecked Indomaret" at bounding box center [234, 170] width 258 height 19
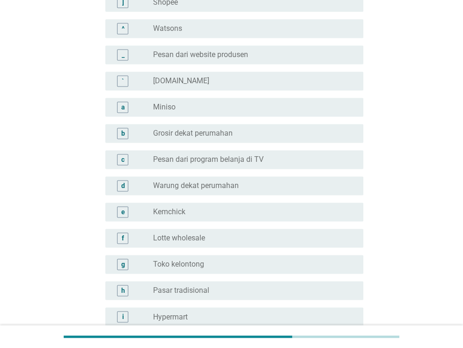
scroll to position [842, 0]
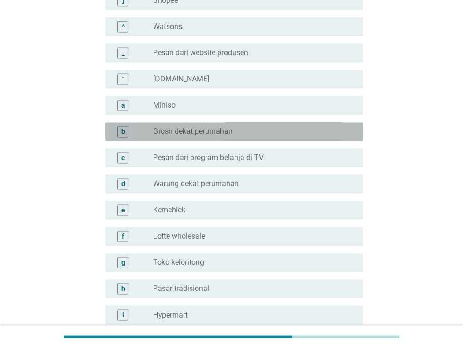
click at [234, 131] on div "radio_button_unchecked Grosir dekat perumahan" at bounding box center [250, 131] width 195 height 9
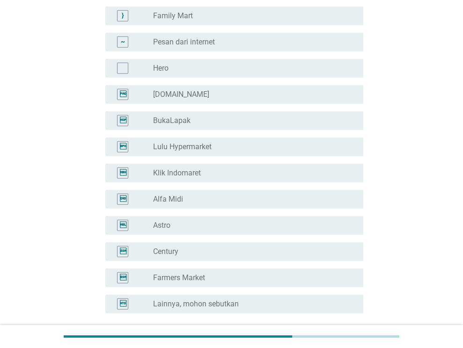
scroll to position [1731, 0]
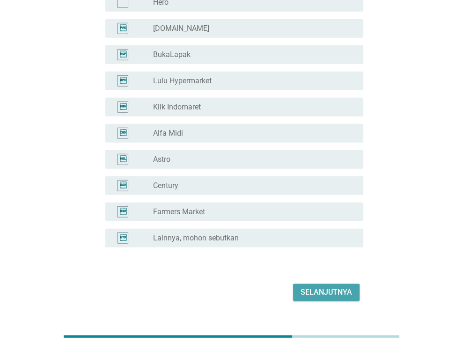
click at [326, 290] on div "Selanjutnya" at bounding box center [325, 292] width 51 height 11
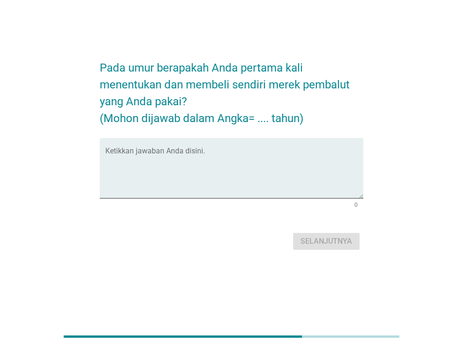
scroll to position [0, 0]
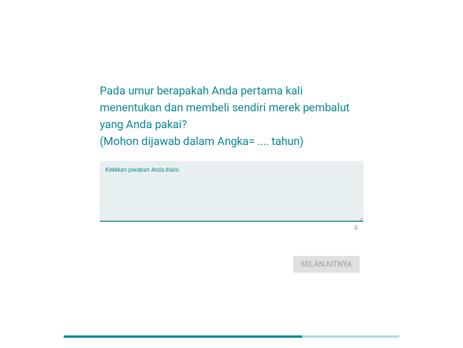
click at [256, 197] on textarea "Ketikkan jawaban Anda disini." at bounding box center [234, 196] width 258 height 49
type textarea "18"
click at [347, 262] on div "Selanjutnya" at bounding box center [325, 264] width 51 height 11
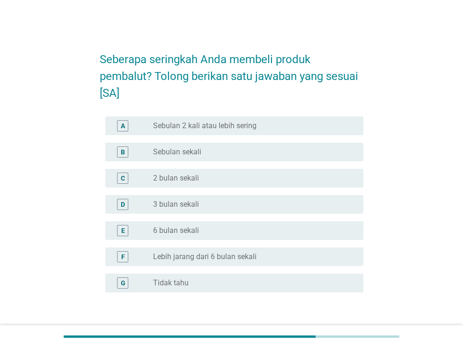
click at [279, 181] on div "radio_button_unchecked 2 bulan sekali" at bounding box center [250, 178] width 195 height 9
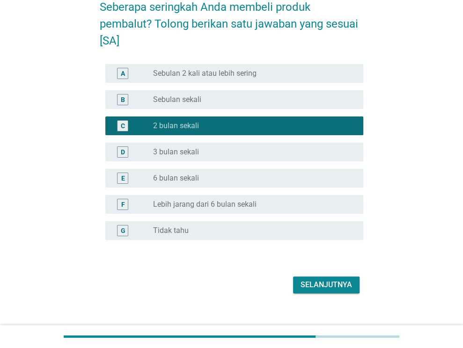
scroll to position [65, 0]
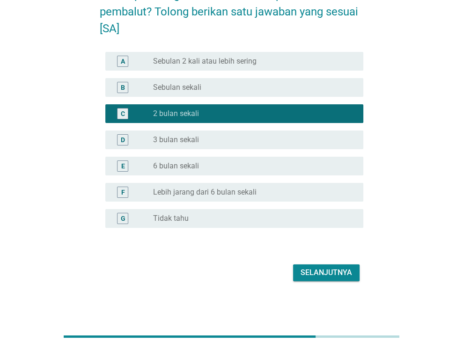
click at [327, 273] on div "Selanjutnya" at bounding box center [325, 272] width 51 height 11
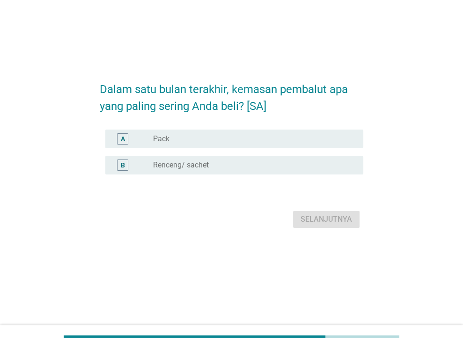
scroll to position [0, 0]
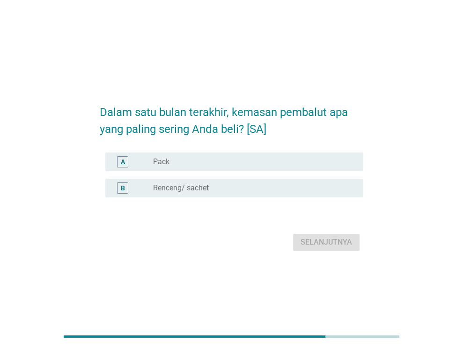
click at [227, 155] on div "A radio_button_unchecked Pack" at bounding box center [234, 162] width 258 height 19
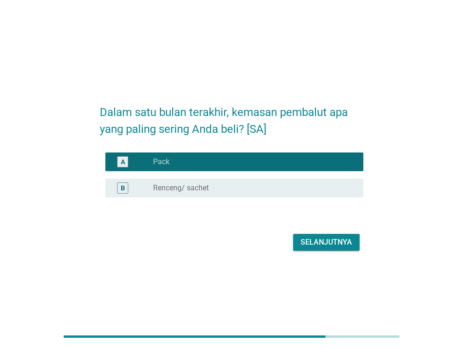
click at [307, 242] on div "Selanjutnya" at bounding box center [325, 242] width 51 height 11
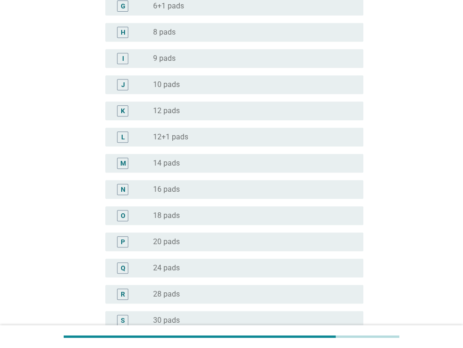
scroll to position [281, 0]
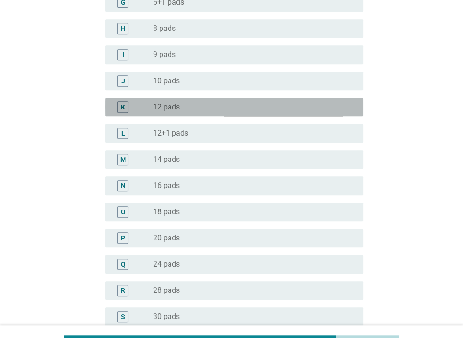
click at [251, 104] on div "radio_button_unchecked 12 pads" at bounding box center [250, 106] width 195 height 9
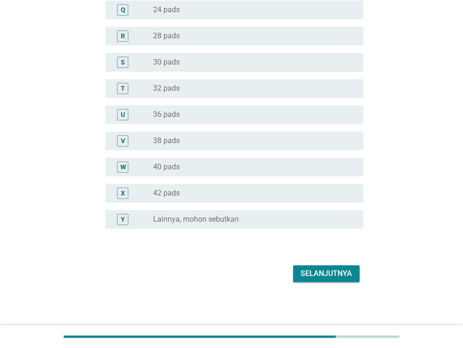
scroll to position [536, 0]
click at [346, 276] on div "Selanjutnya" at bounding box center [325, 272] width 51 height 11
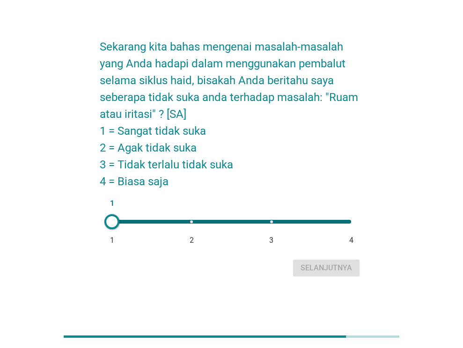
scroll to position [22, 0]
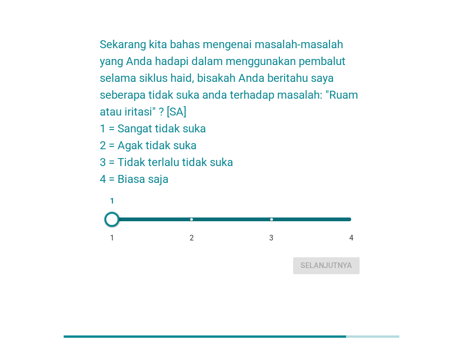
click at [114, 218] on div at bounding box center [111, 219] width 15 height 15
click at [321, 264] on div "Selanjutnya" at bounding box center [325, 265] width 51 height 11
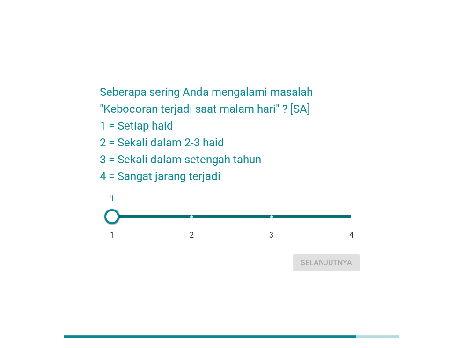
click at [189, 217] on div "1 1 2 3 4" at bounding box center [231, 217] width 239 height 4
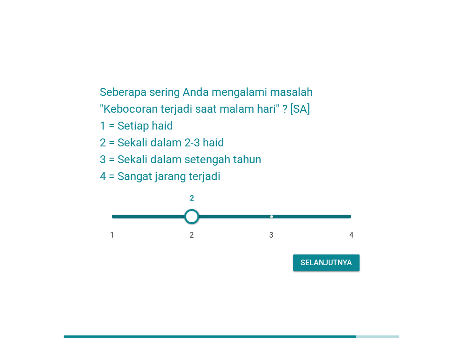
click at [110, 214] on div "2 1 2 3 4" at bounding box center [231, 216] width 254 height 19
type input "1"
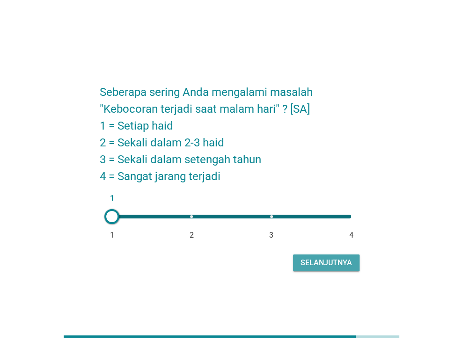
click at [315, 258] on div "Selanjutnya" at bounding box center [325, 262] width 51 height 11
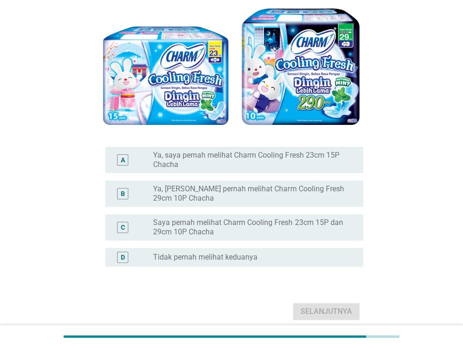
scroll to position [94, 0]
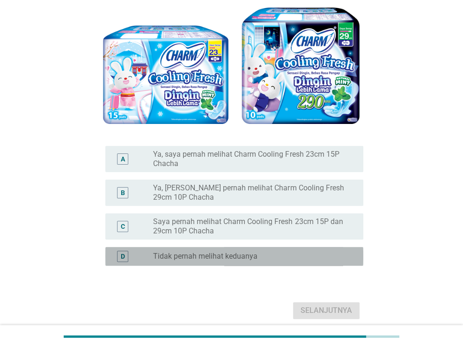
click at [313, 259] on div "radio_button_unchecked Tidak pernah melihat keduanya" at bounding box center [250, 256] width 195 height 9
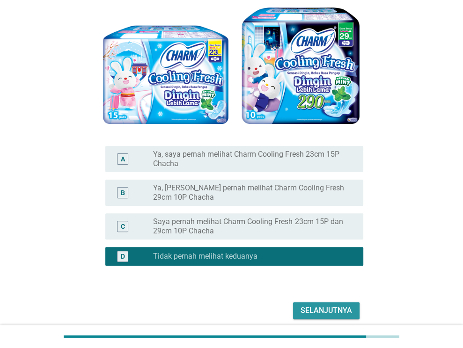
click at [324, 306] on div "Selanjutnya" at bounding box center [325, 310] width 51 height 11
